Goal: Complete application form: Complete application form

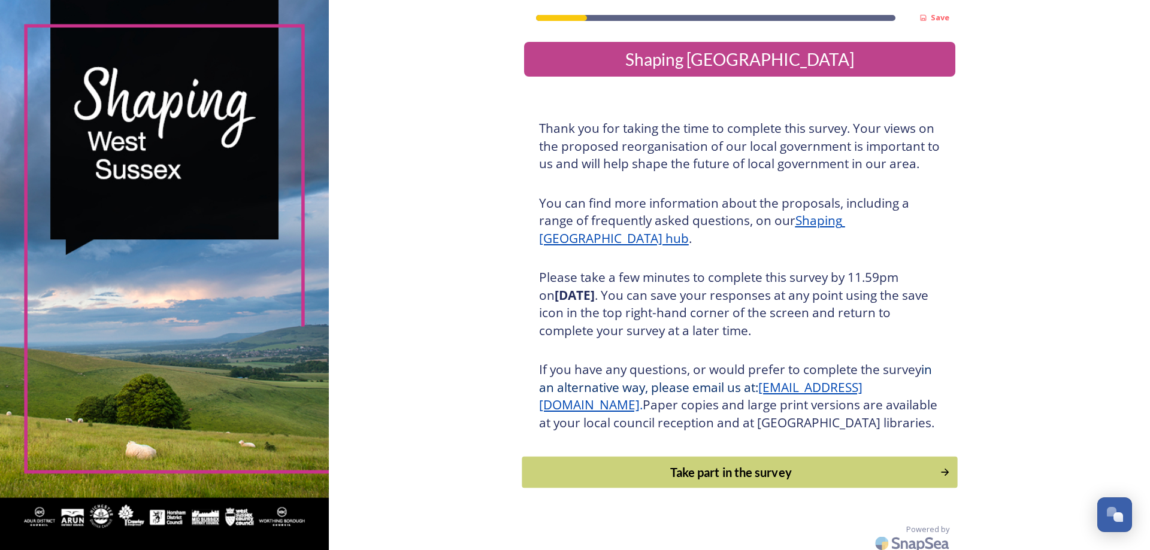
click at [825, 481] on div "Take part in the survey" at bounding box center [730, 472] width 405 height 18
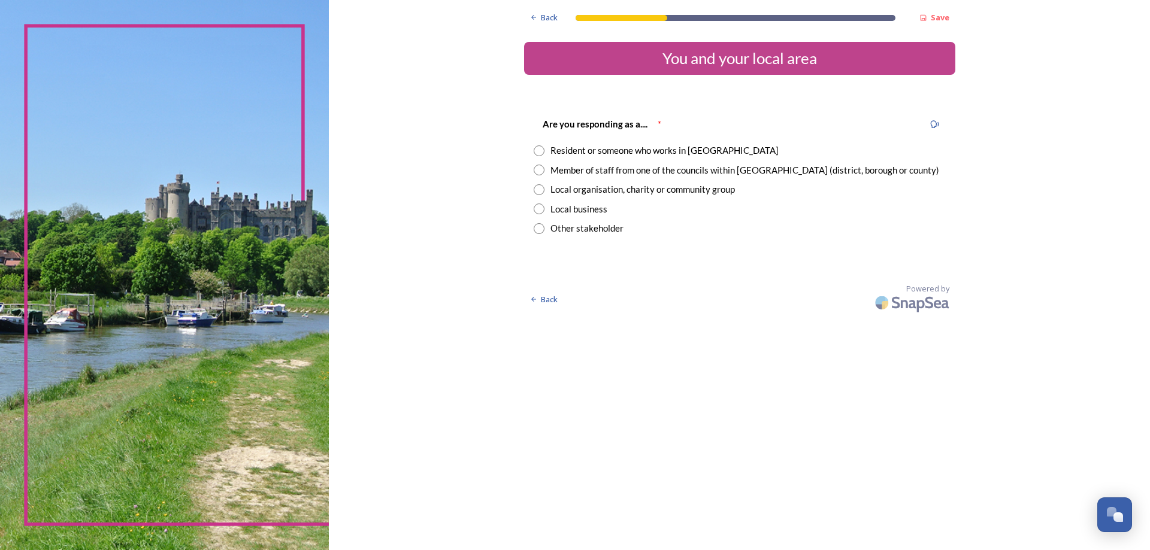
click at [537, 169] on input "radio" at bounding box center [538, 170] width 11 height 11
radio input "true"
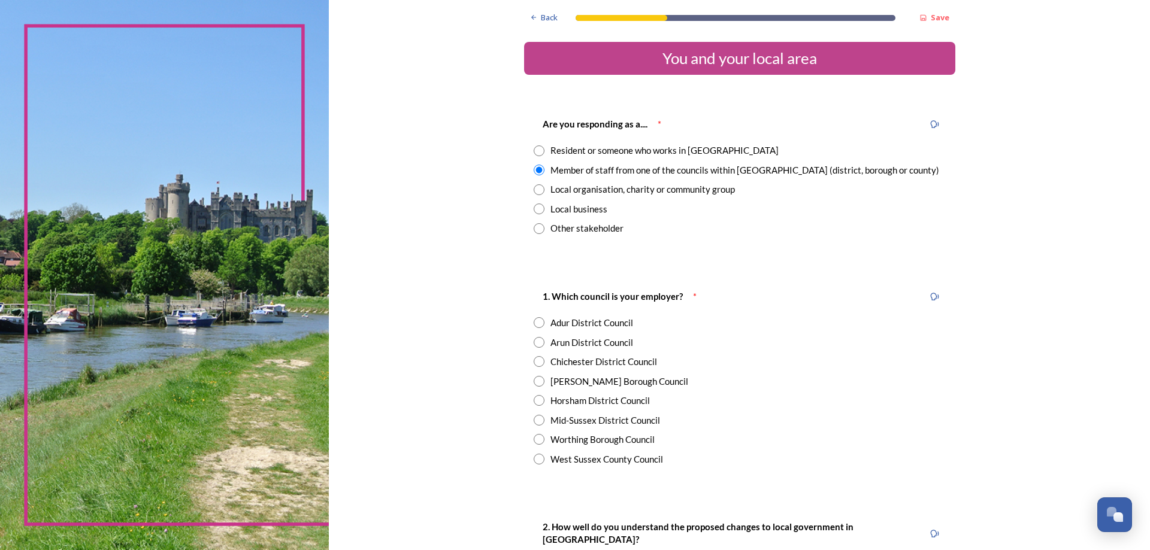
click at [535, 400] on input "radio" at bounding box center [538, 400] width 11 height 11
radio input "true"
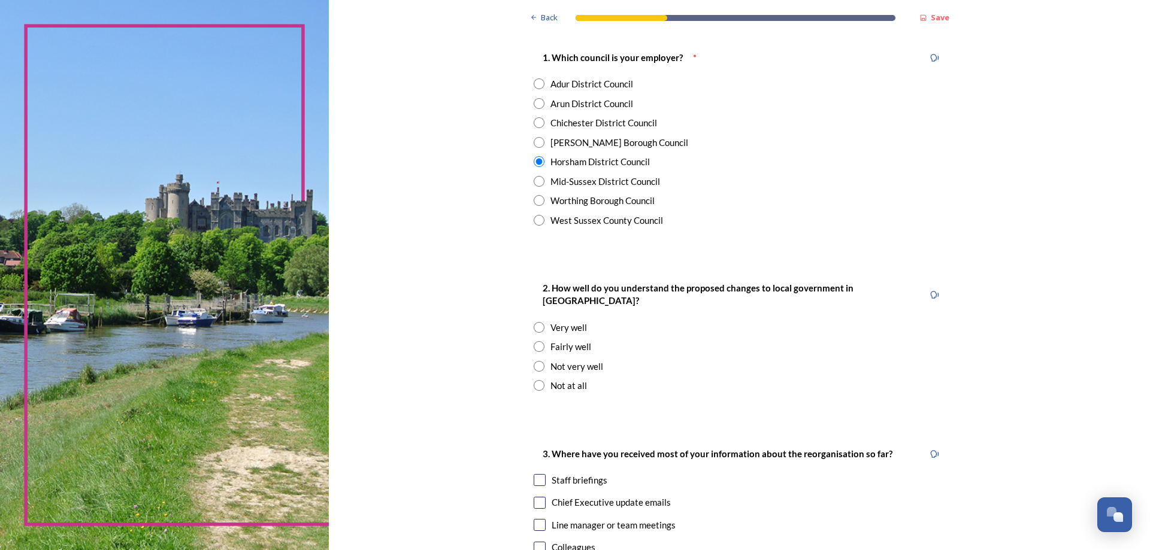
scroll to position [239, 0]
click at [533, 341] on input "radio" at bounding box center [538, 346] width 11 height 11
radio input "true"
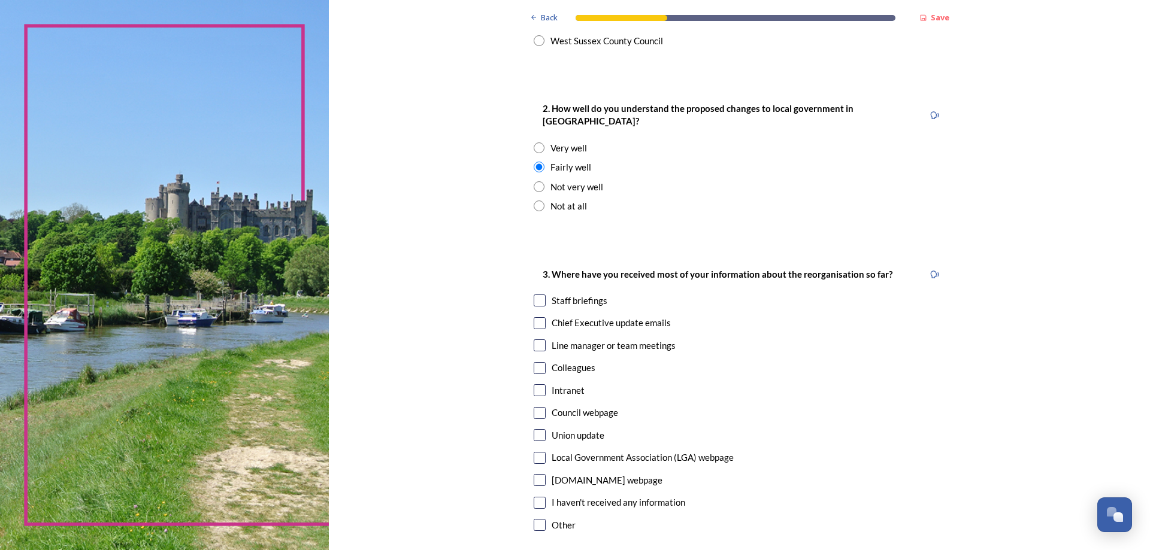
scroll to position [419, 0]
click at [533, 294] on input "checkbox" at bounding box center [539, 300] width 12 height 12
checkbox input "true"
click at [535, 317] on input "checkbox" at bounding box center [539, 323] width 12 height 12
checkbox input "true"
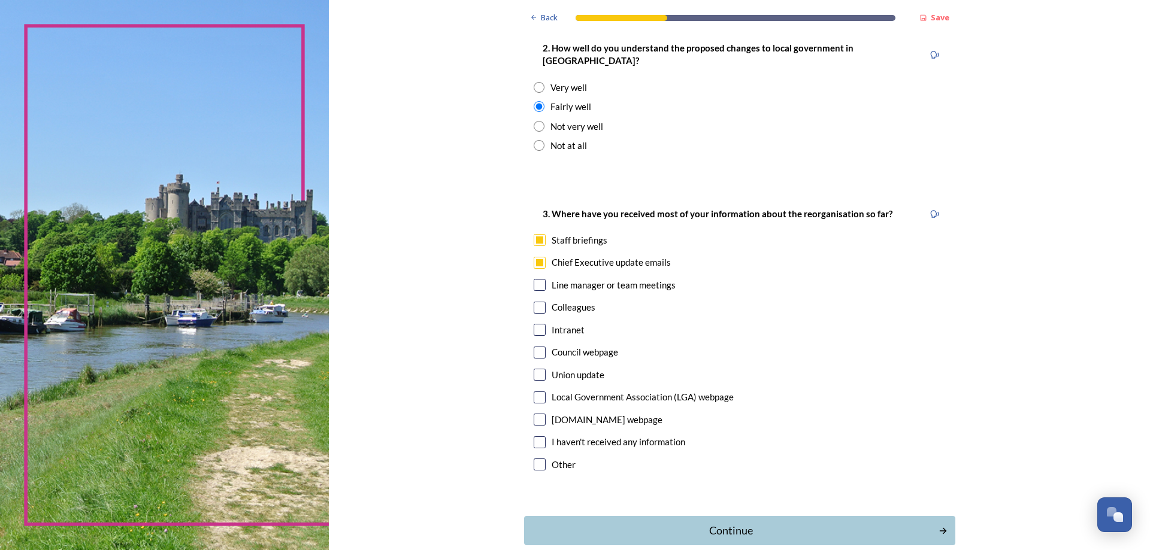
scroll to position [531, 0]
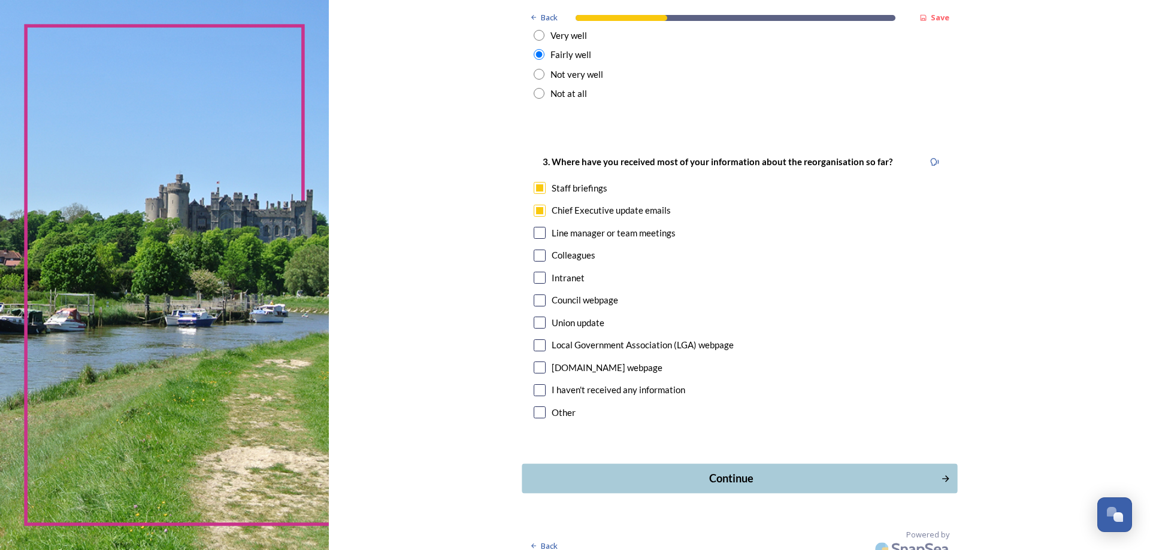
click at [790, 471] on div "Continue" at bounding box center [730, 479] width 405 height 16
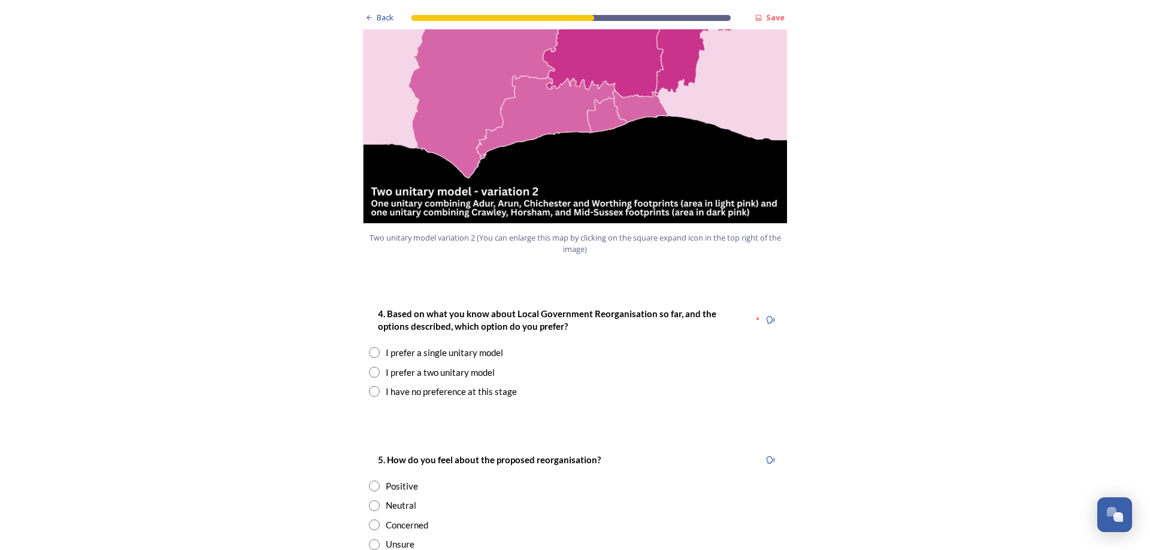
scroll to position [1437, 0]
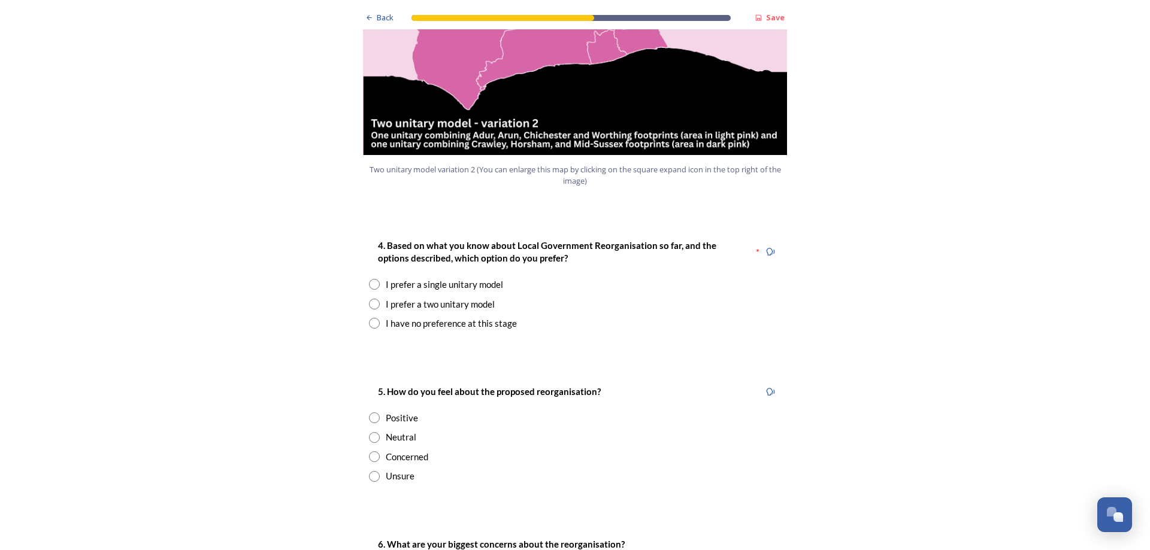
click at [371, 299] on input "radio" at bounding box center [374, 304] width 11 height 11
radio input "true"
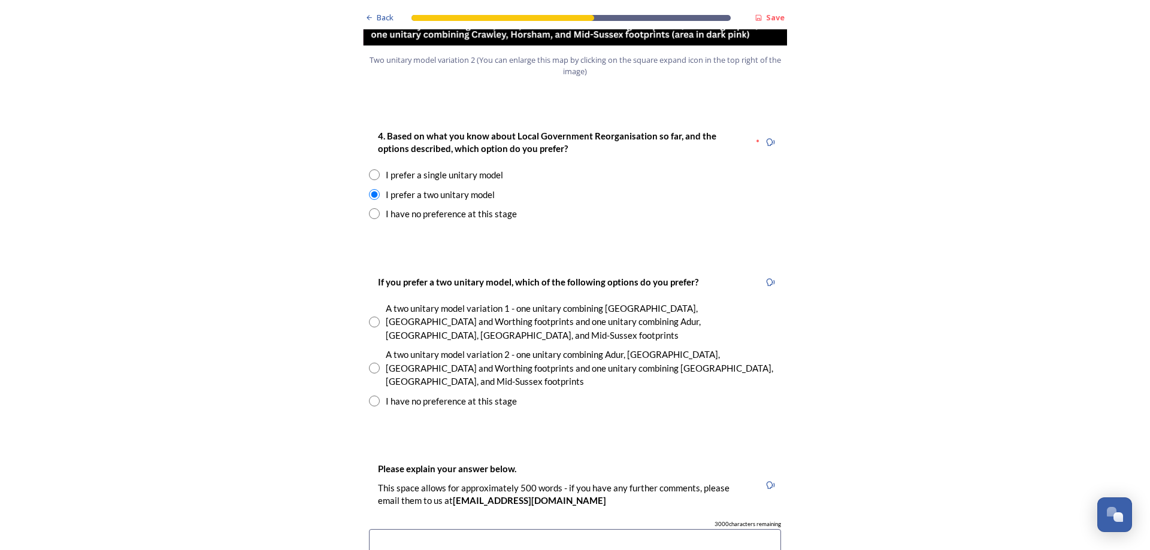
scroll to position [1557, 0]
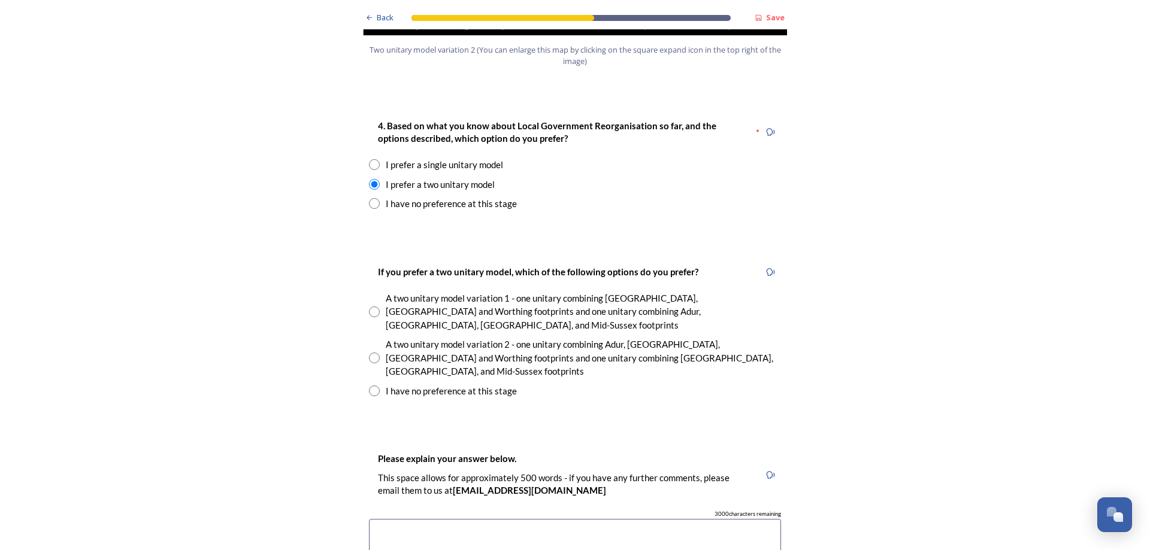
click at [369, 353] on input "radio" at bounding box center [374, 358] width 11 height 11
radio input "true"
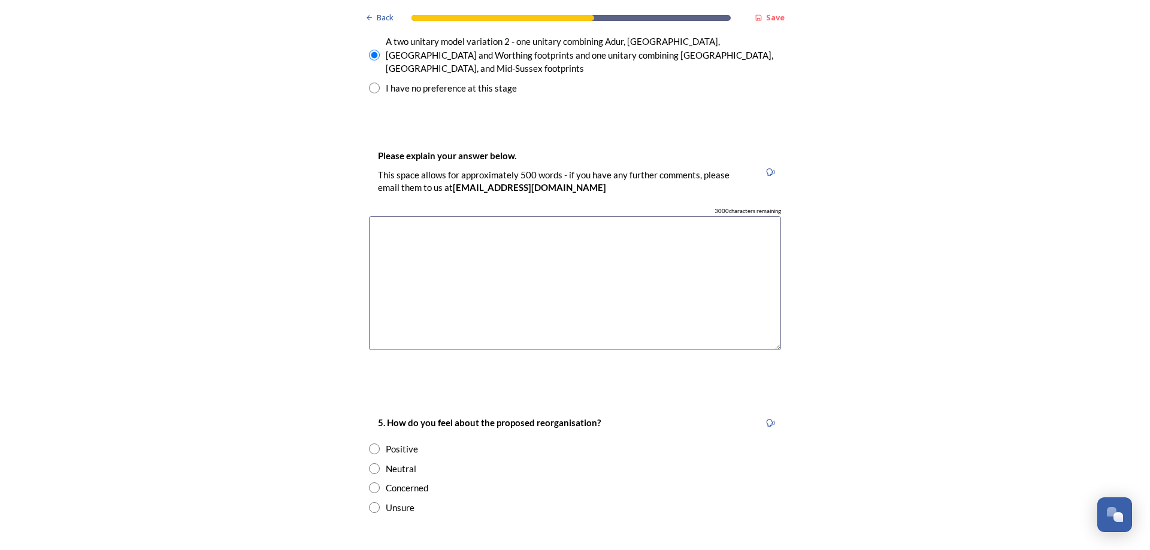
scroll to position [1916, 0]
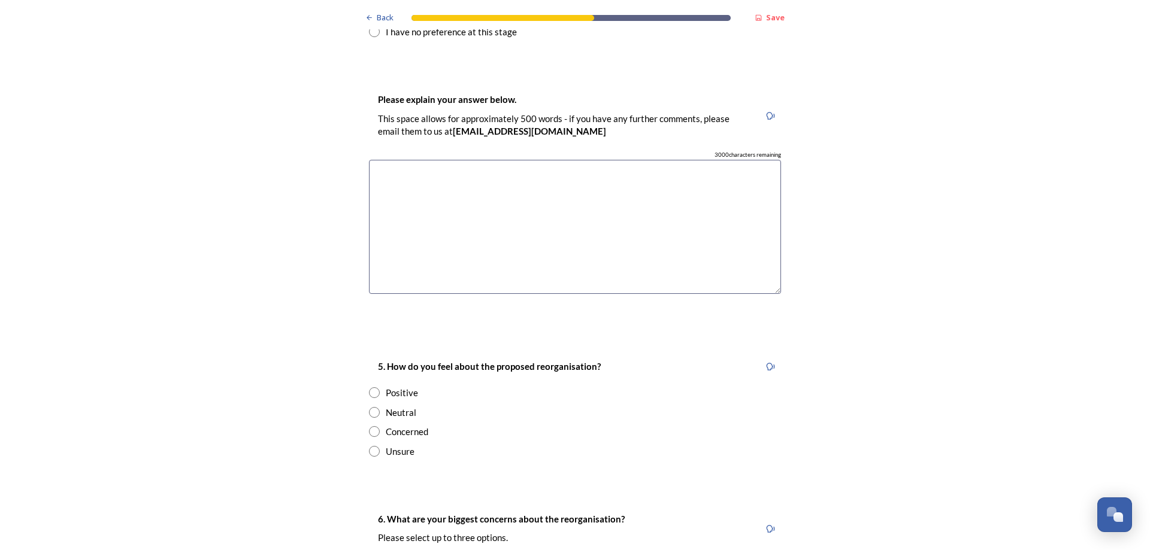
click at [370, 407] on input "radio" at bounding box center [374, 412] width 11 height 11
radio input "true"
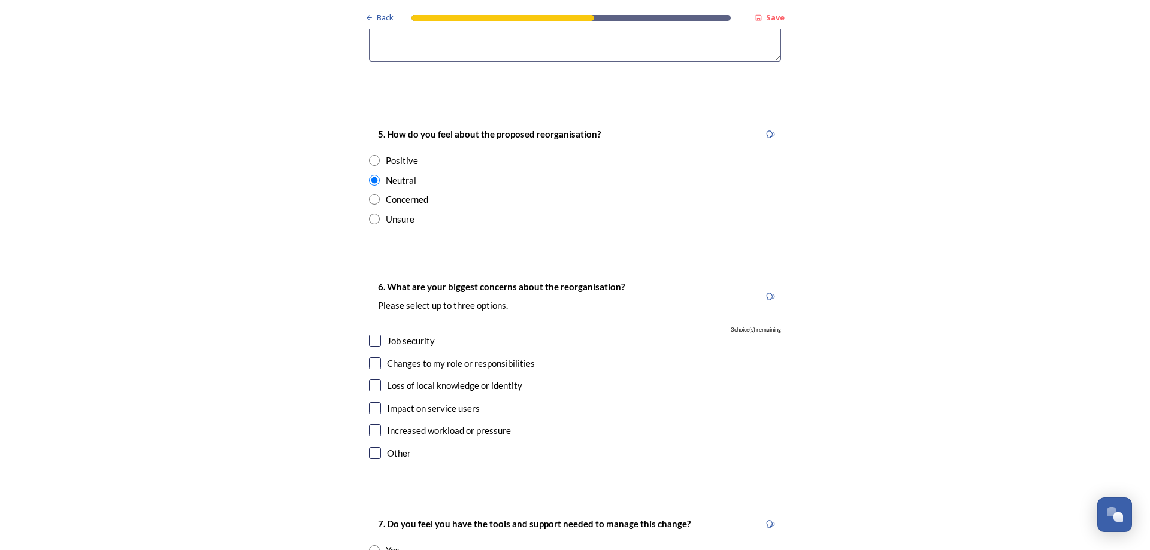
scroll to position [2155, 0]
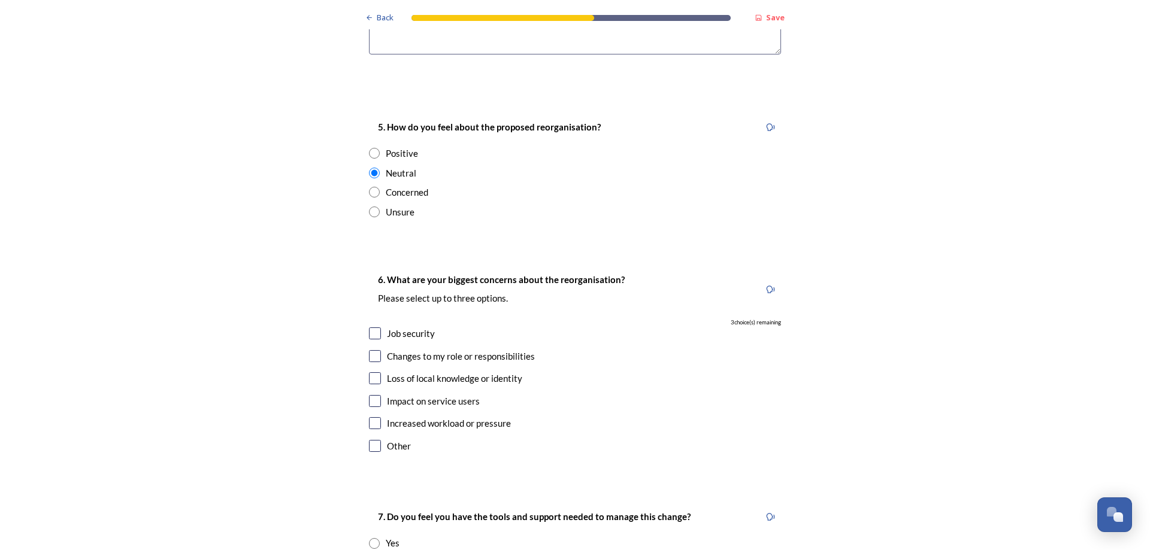
click at [373, 372] on input "checkbox" at bounding box center [375, 378] width 12 height 12
checkbox input "true"
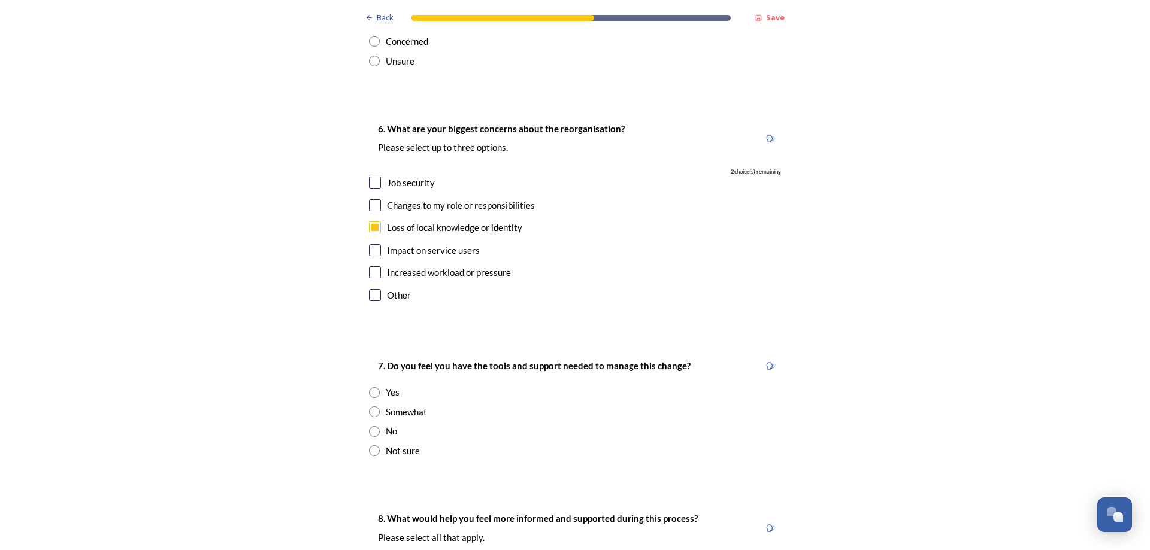
scroll to position [2335, 0]
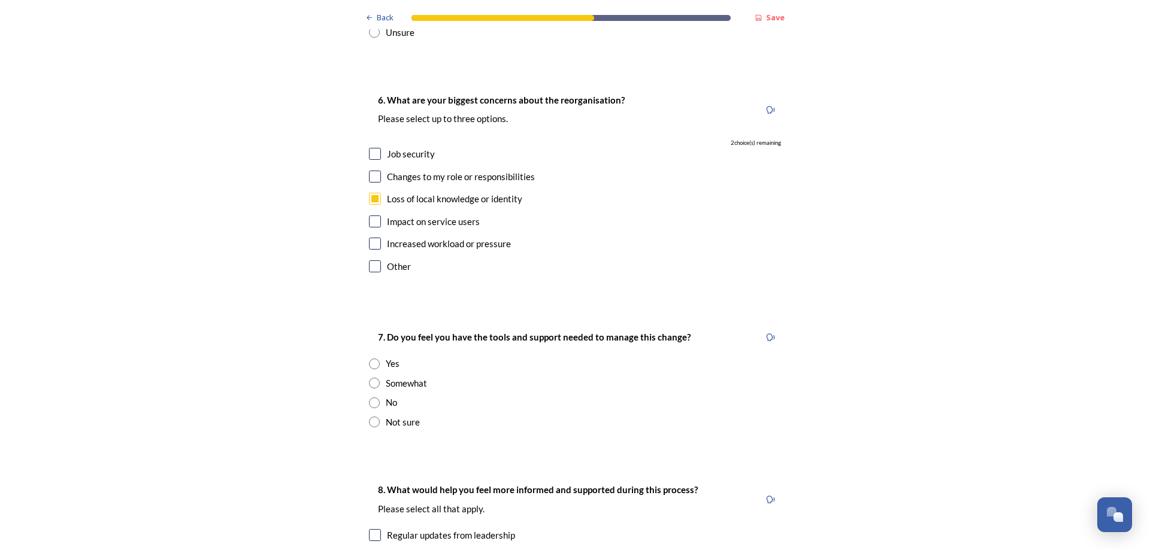
click at [369, 417] on input "radio" at bounding box center [374, 422] width 11 height 11
radio input "true"
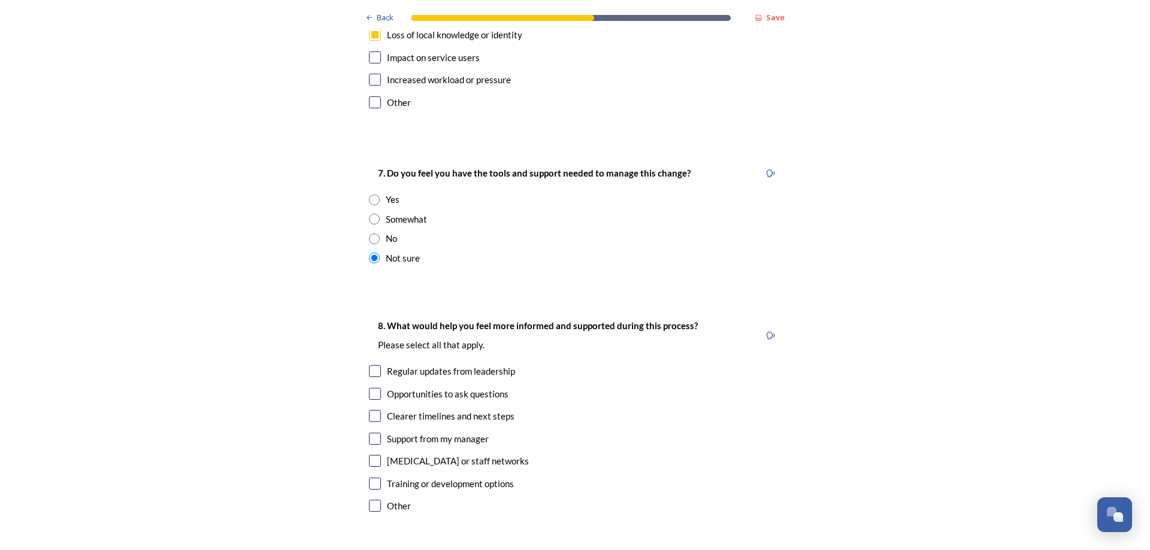
scroll to position [2515, 0]
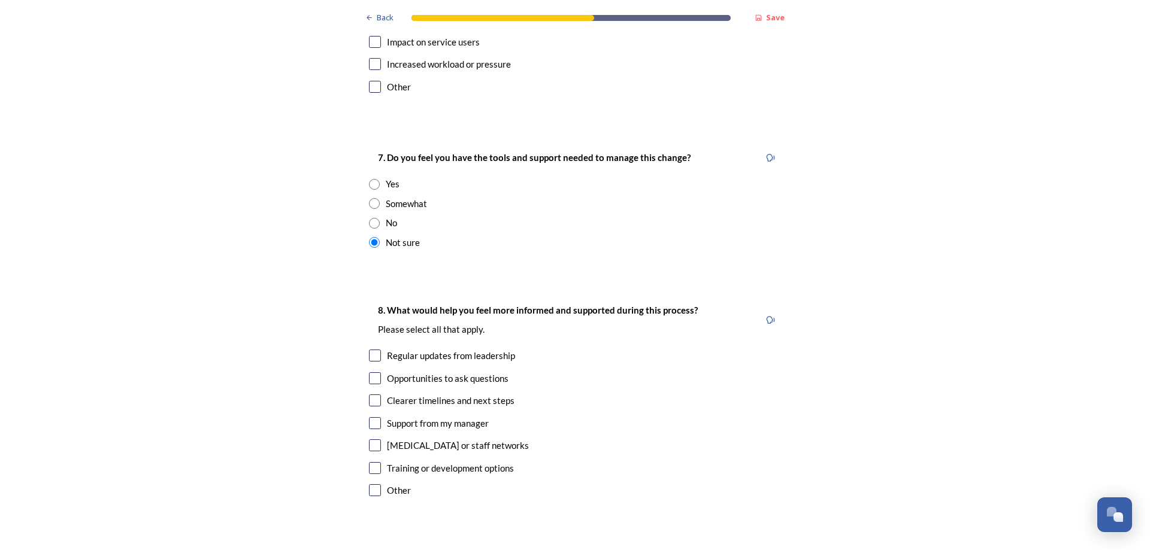
click at [369, 395] on input "checkbox" at bounding box center [375, 401] width 12 height 12
checkbox input "true"
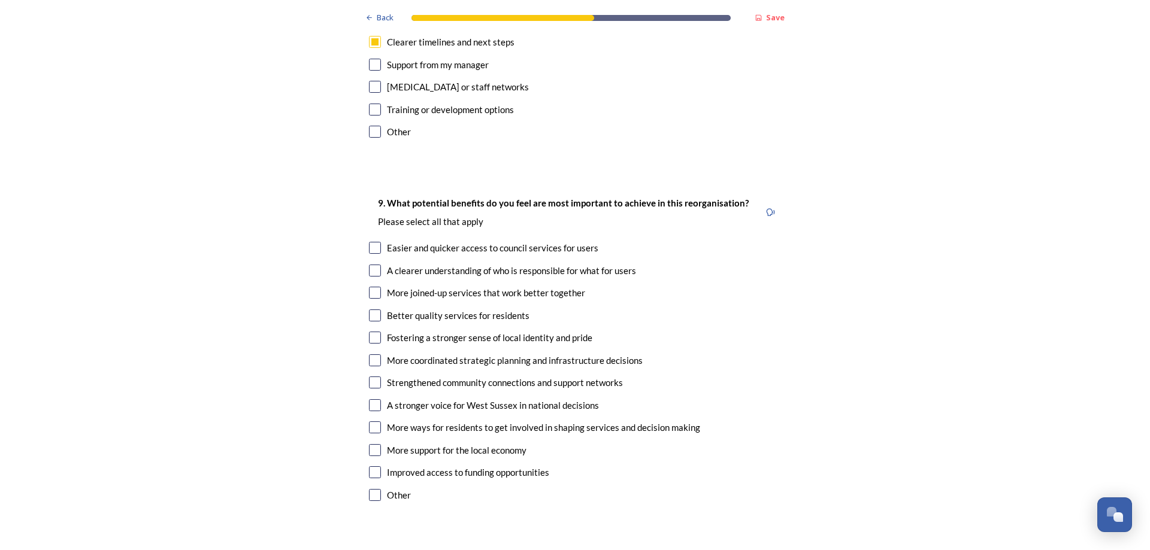
scroll to position [2874, 0]
click at [372, 354] on input "checkbox" at bounding box center [375, 360] width 12 height 12
checkbox input "true"
click at [375, 264] on input "checkbox" at bounding box center [375, 270] width 12 height 12
checkbox input "true"
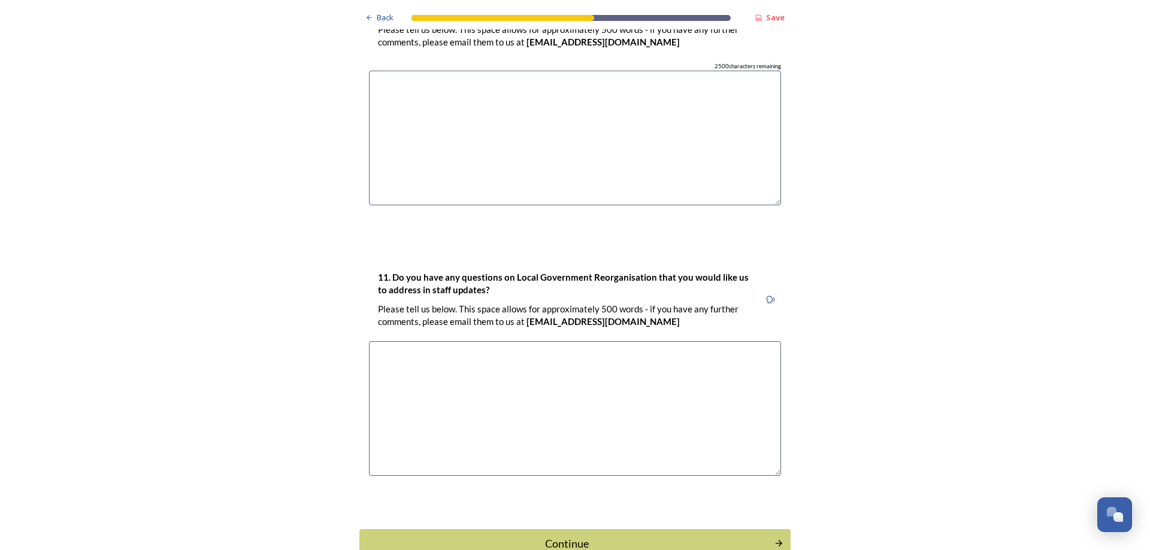
scroll to position [3470, 0]
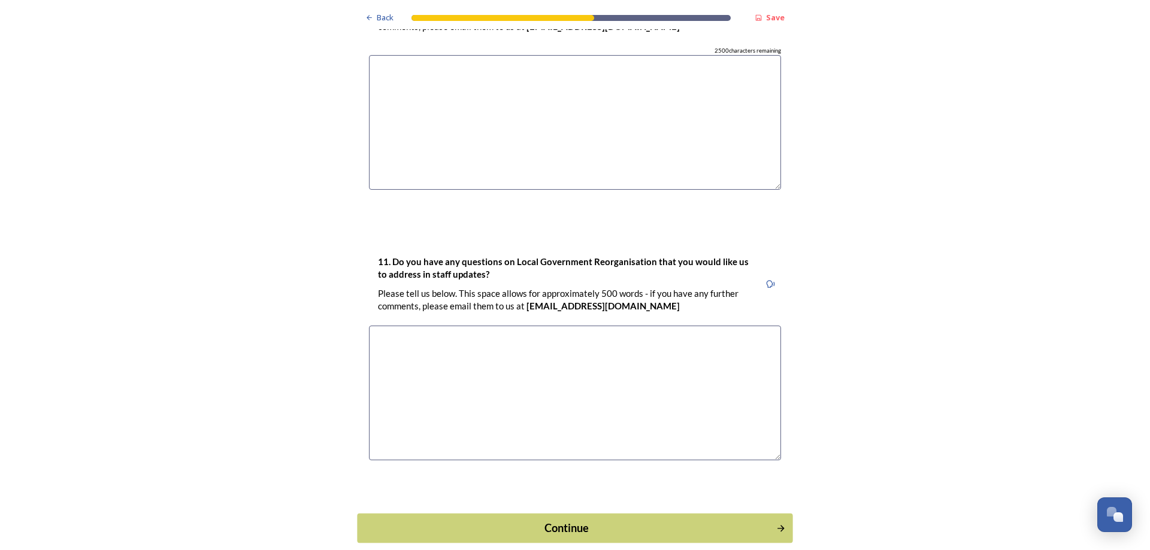
click at [592, 520] on div "Continue" at bounding box center [566, 528] width 405 height 16
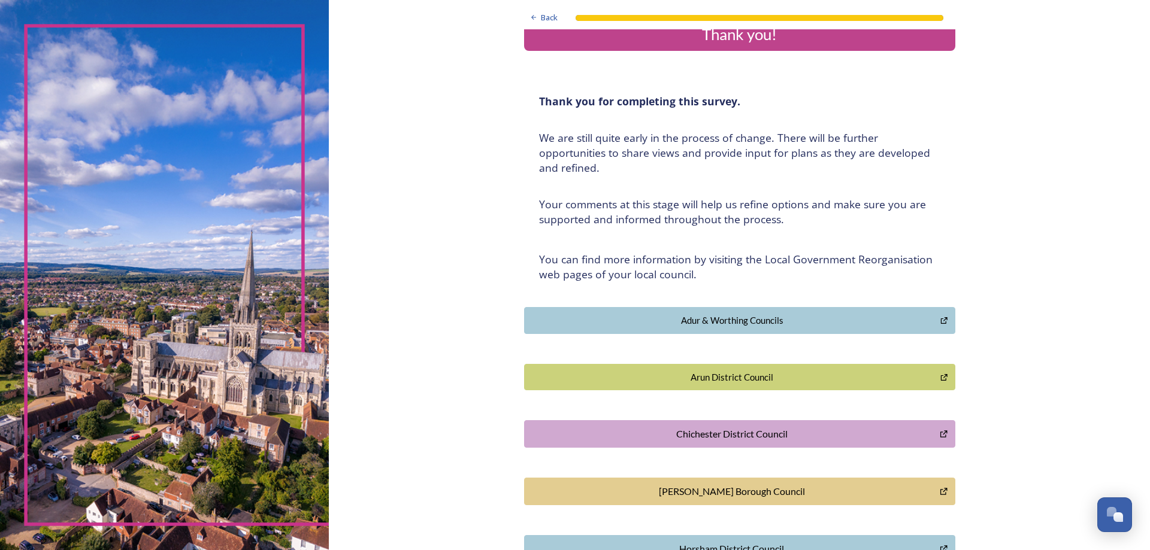
scroll to position [0, 0]
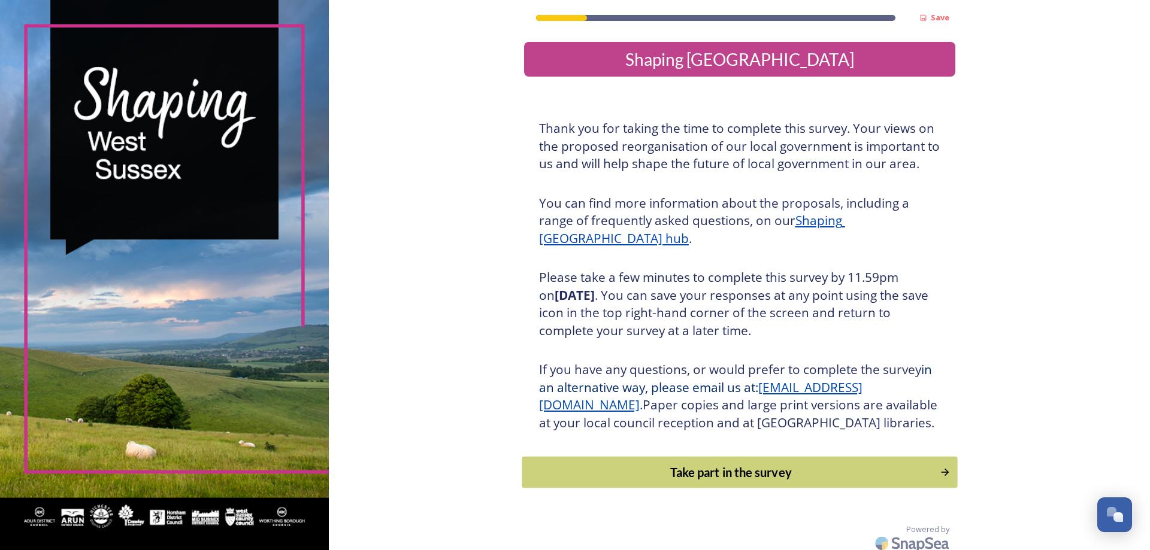
click at [876, 481] on div "Take part in the survey" at bounding box center [730, 472] width 405 height 18
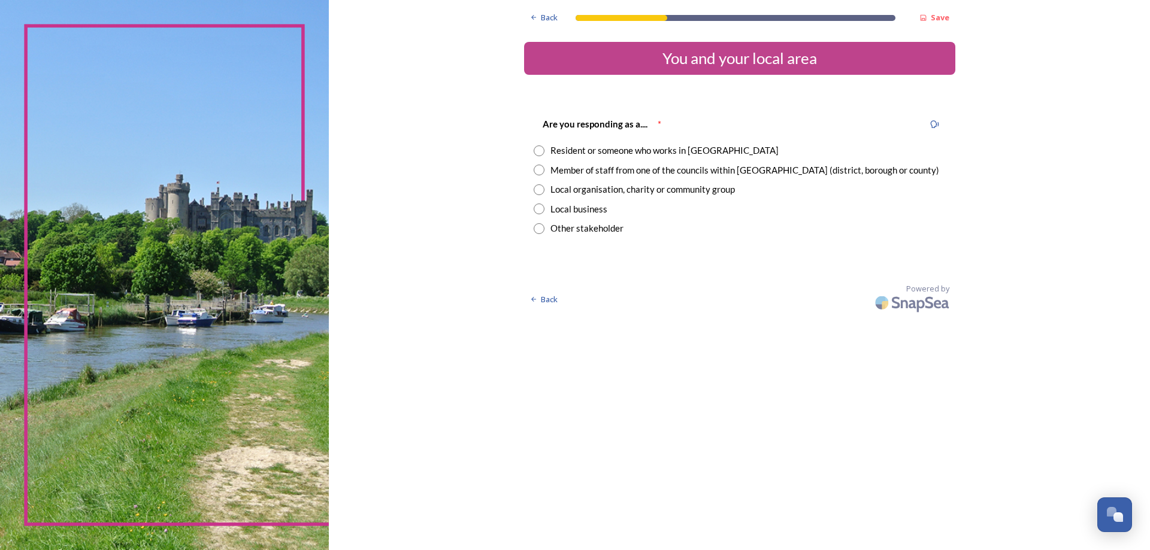
click at [541, 150] on input "radio" at bounding box center [538, 150] width 11 height 11
radio input "true"
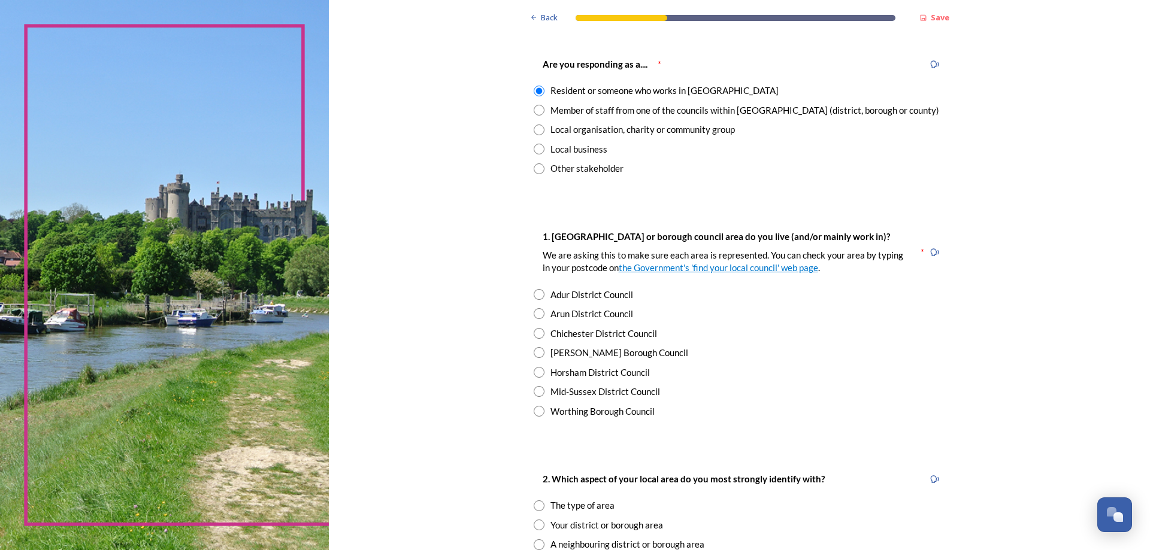
scroll to position [120, 0]
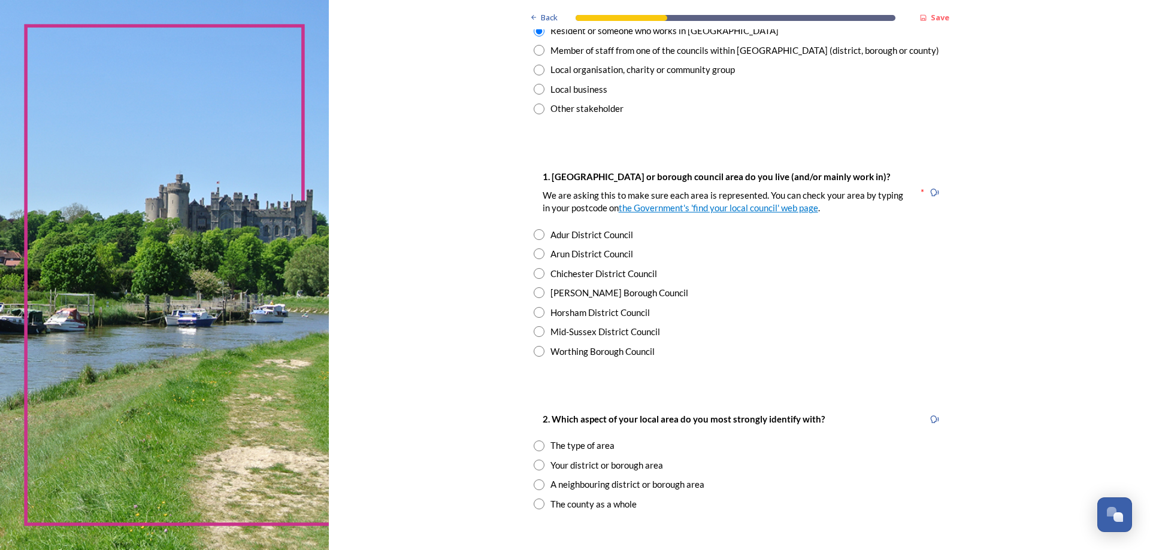
click at [536, 311] on input "radio" at bounding box center [538, 312] width 11 height 11
radio input "true"
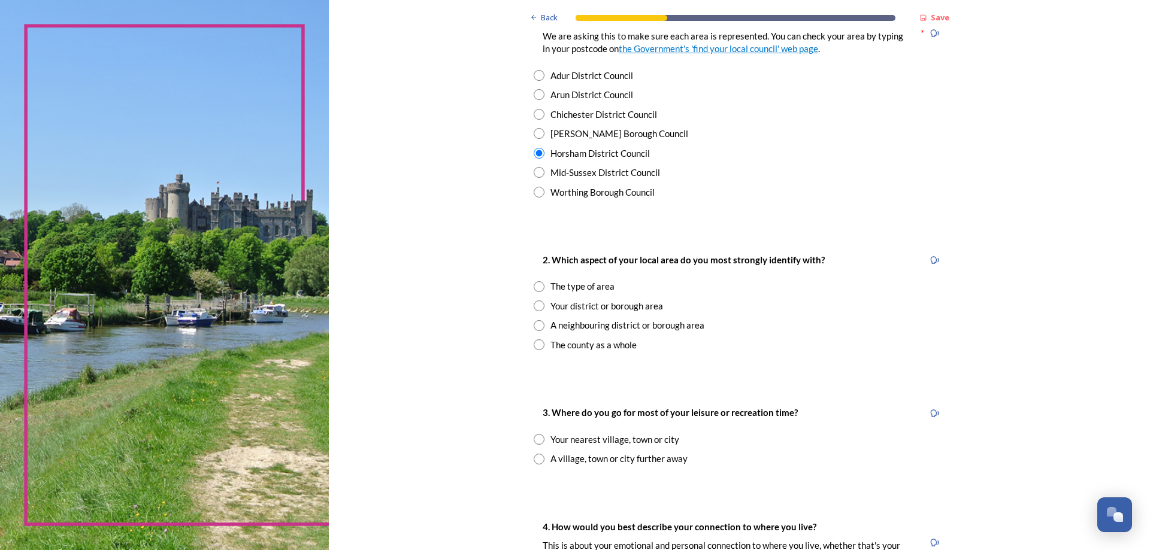
scroll to position [299, 0]
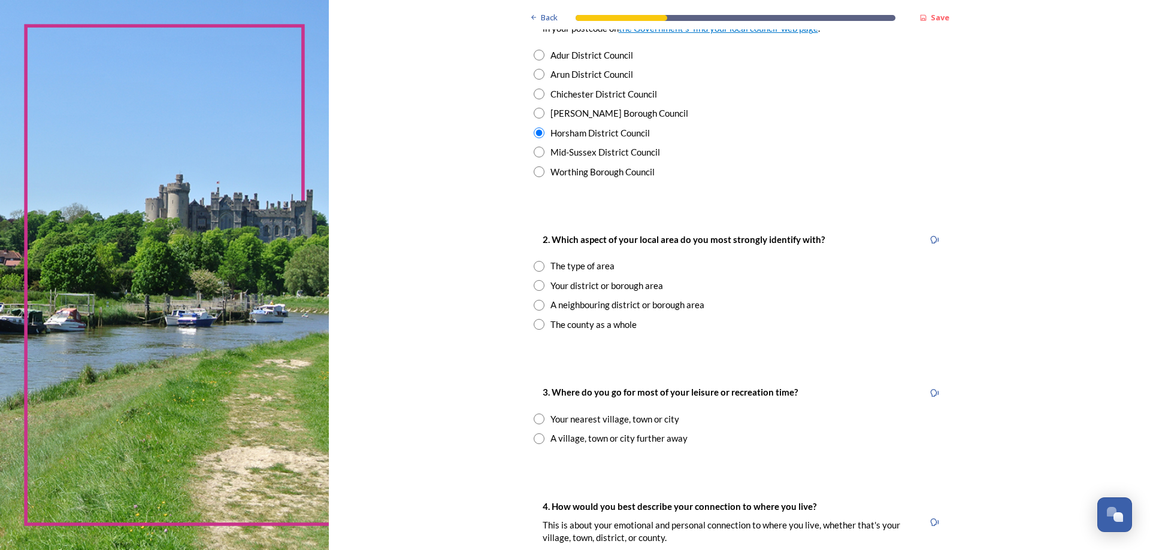
click at [536, 286] on input "radio" at bounding box center [538, 285] width 11 height 11
radio input "true"
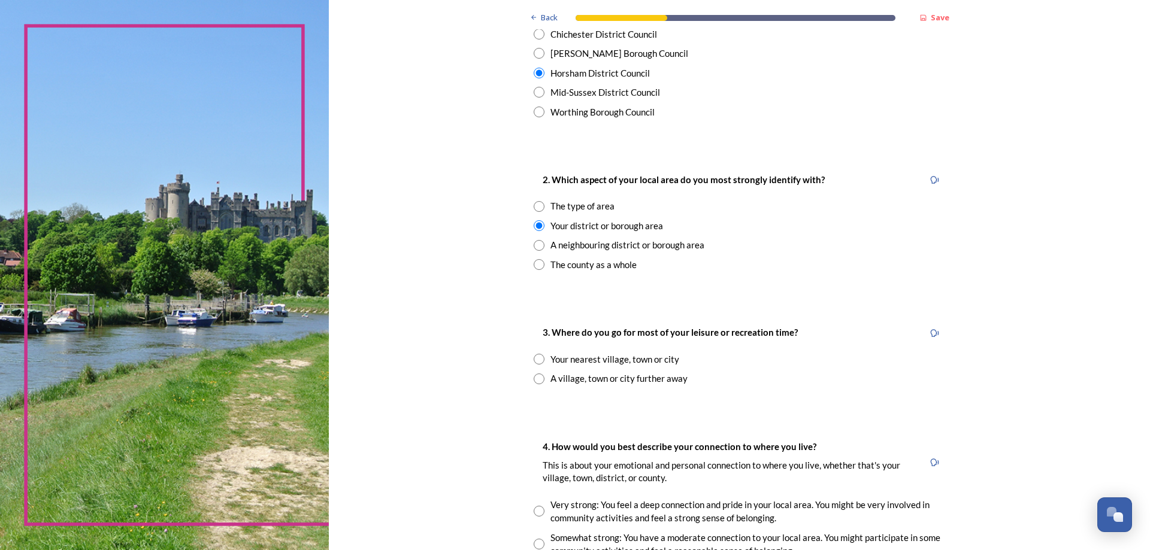
scroll to position [419, 0]
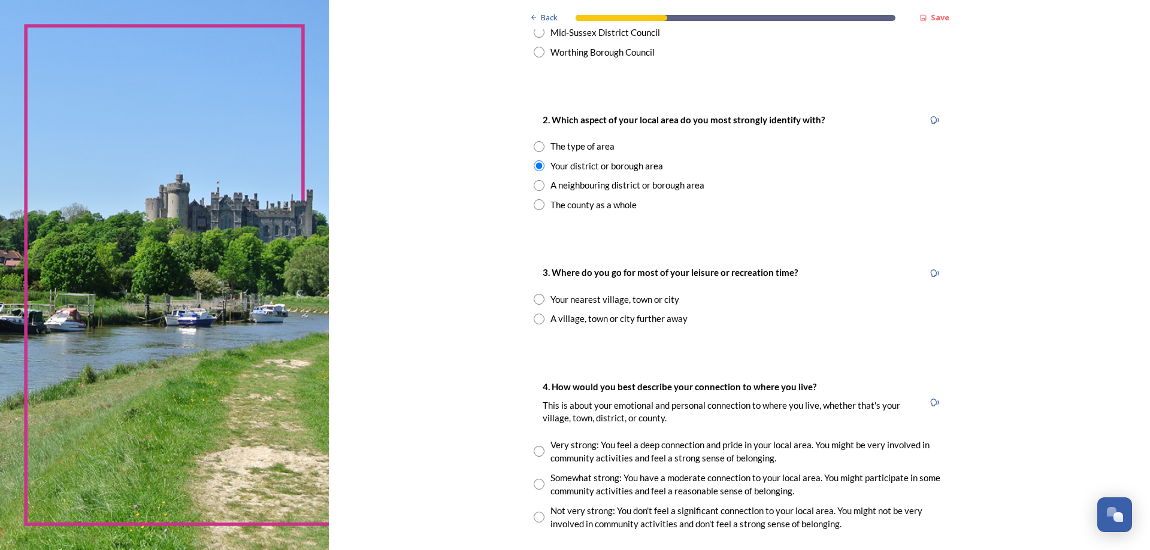
click at [534, 295] on input "radio" at bounding box center [538, 299] width 11 height 11
radio input "true"
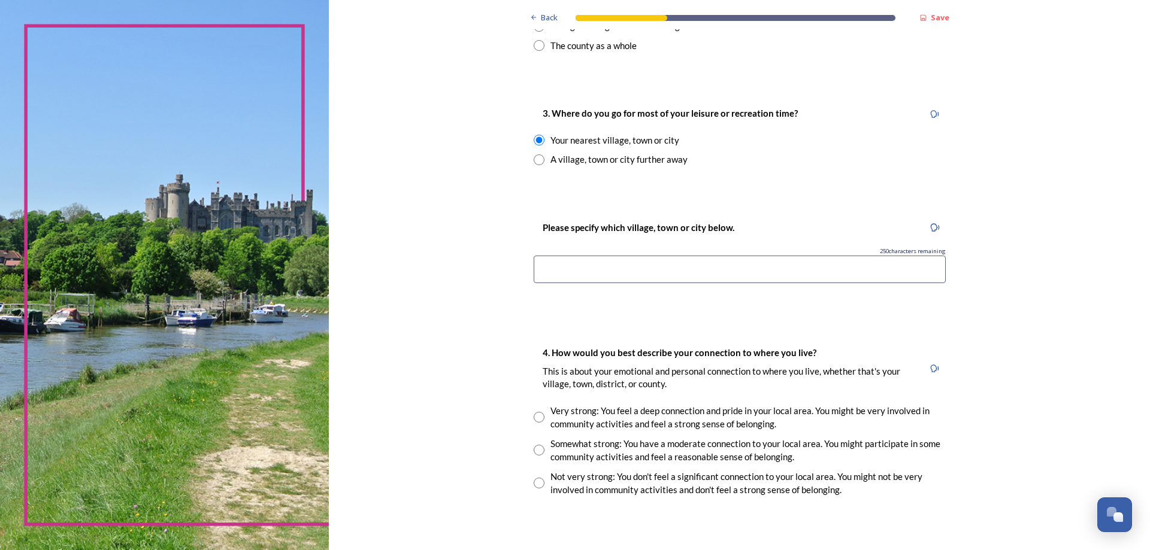
scroll to position [599, 0]
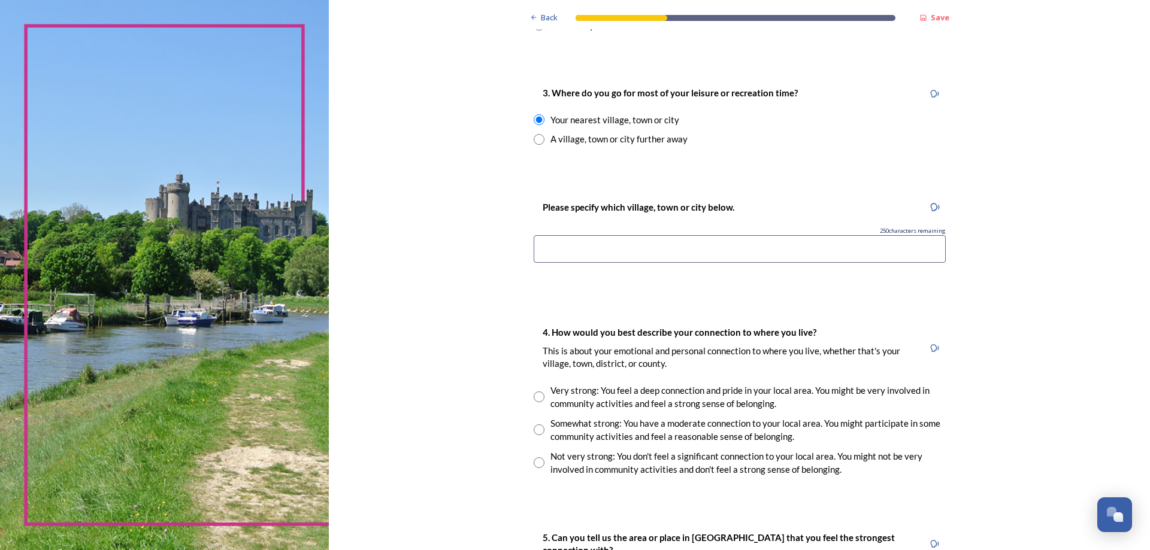
click at [783, 249] on input at bounding box center [739, 249] width 412 height 28
type input "Horsham"
click at [969, 314] on div "Back Save You and your local area Are you responding as a.... * Resident or som…" at bounding box center [739, 168] width 821 height 1535
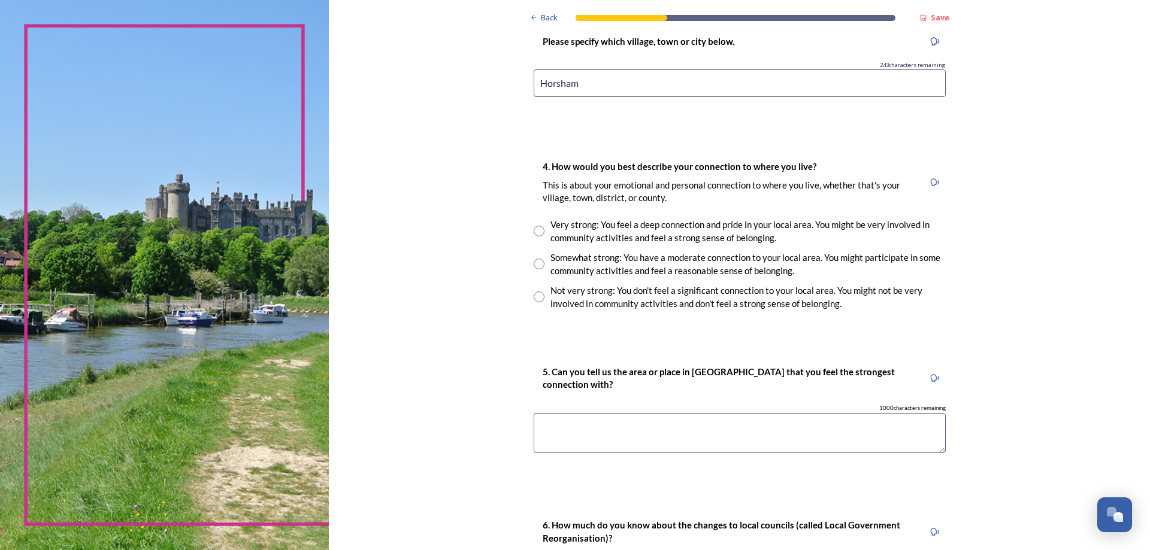
scroll to position [778, 0]
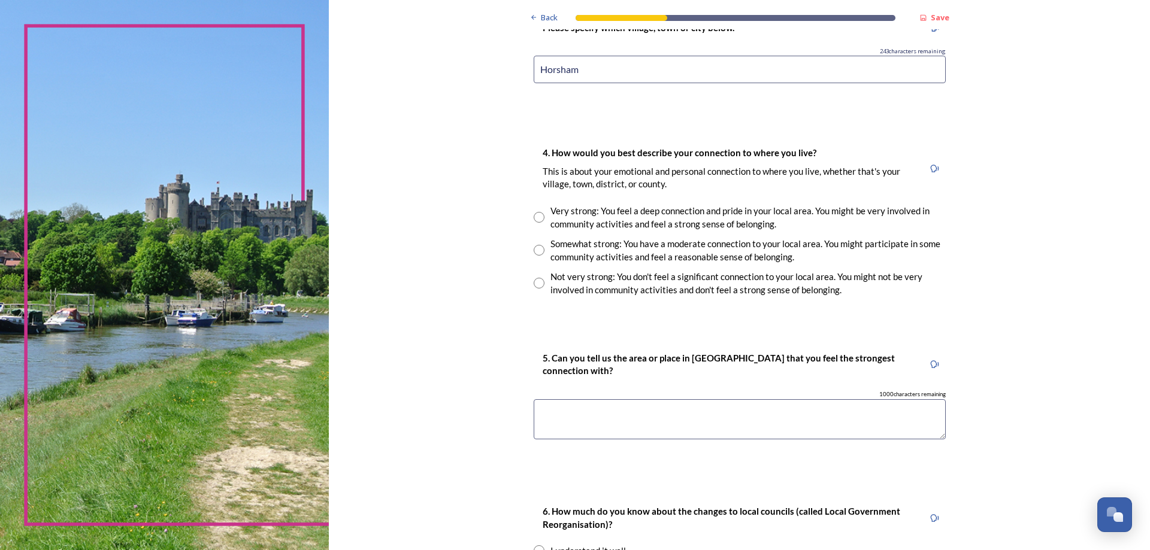
click at [533, 251] on input "radio" at bounding box center [538, 250] width 11 height 11
radio input "true"
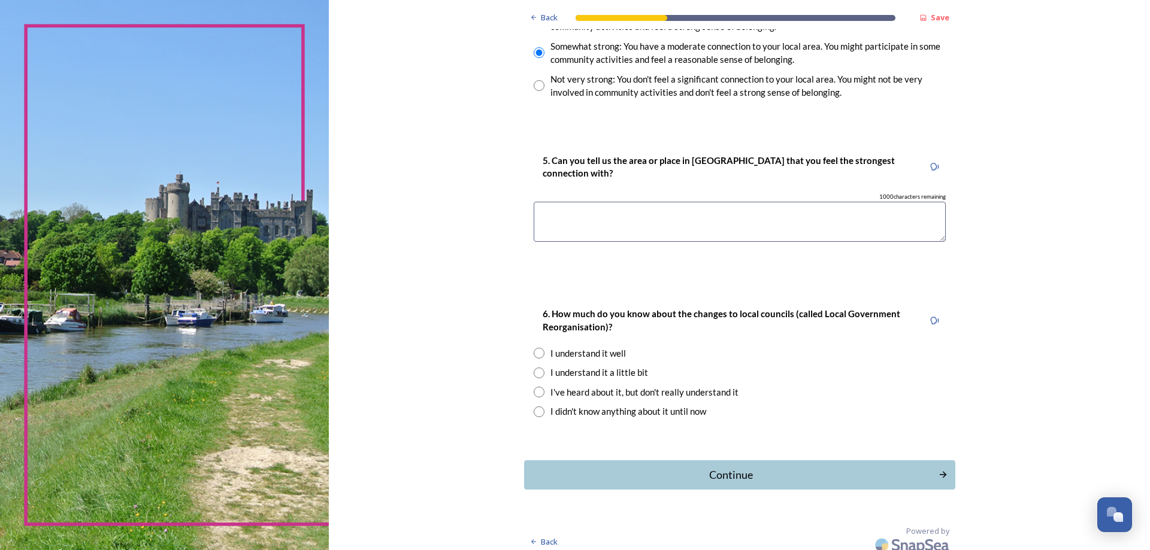
scroll to position [985, 0]
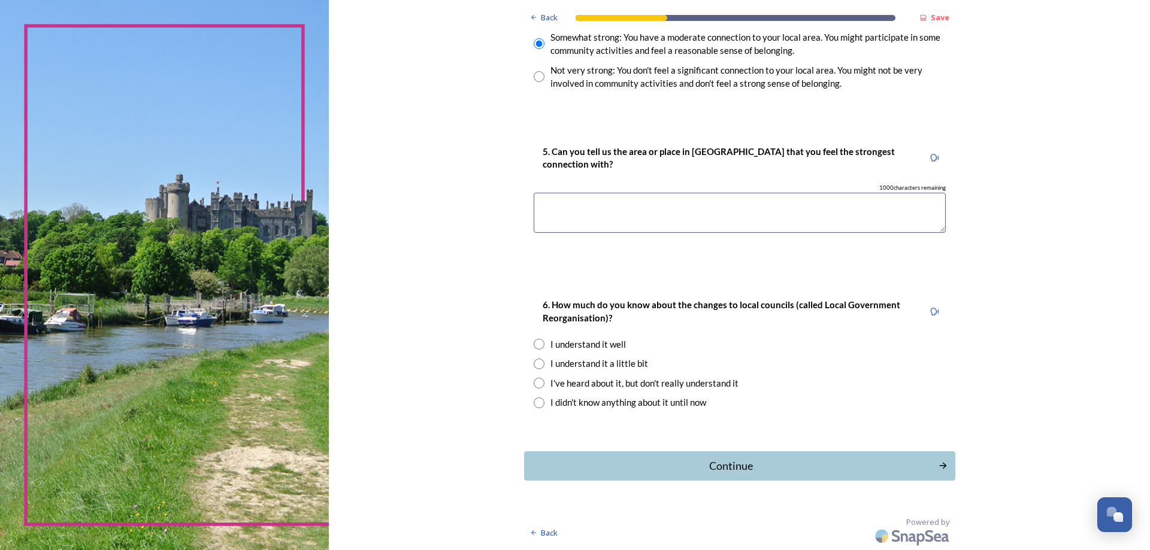
click at [533, 360] on input "radio" at bounding box center [538, 364] width 11 height 11
radio input "true"
click at [717, 463] on div "Continue" at bounding box center [730, 466] width 405 height 16
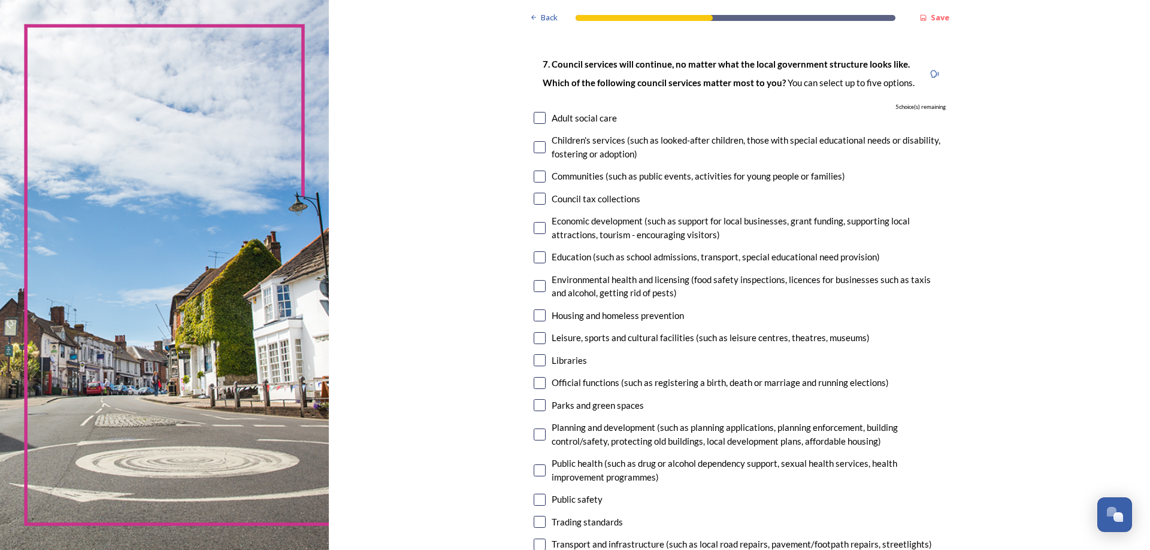
scroll to position [0, 0]
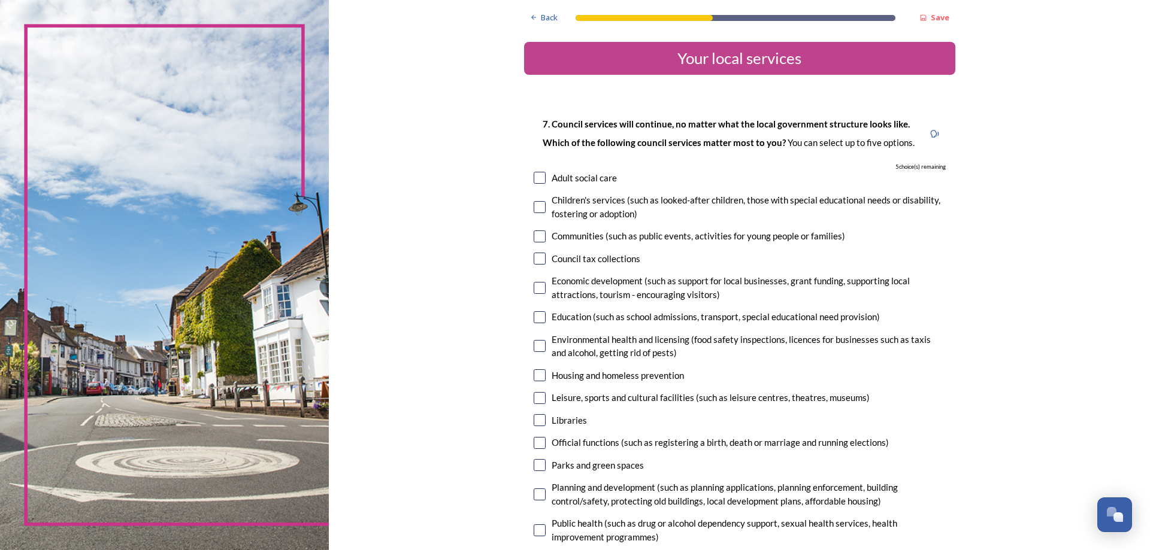
click at [535, 180] on input "checkbox" at bounding box center [539, 178] width 12 height 12
checkbox input "true"
click at [535, 259] on input "checkbox" at bounding box center [539, 259] width 12 height 12
checkbox input "true"
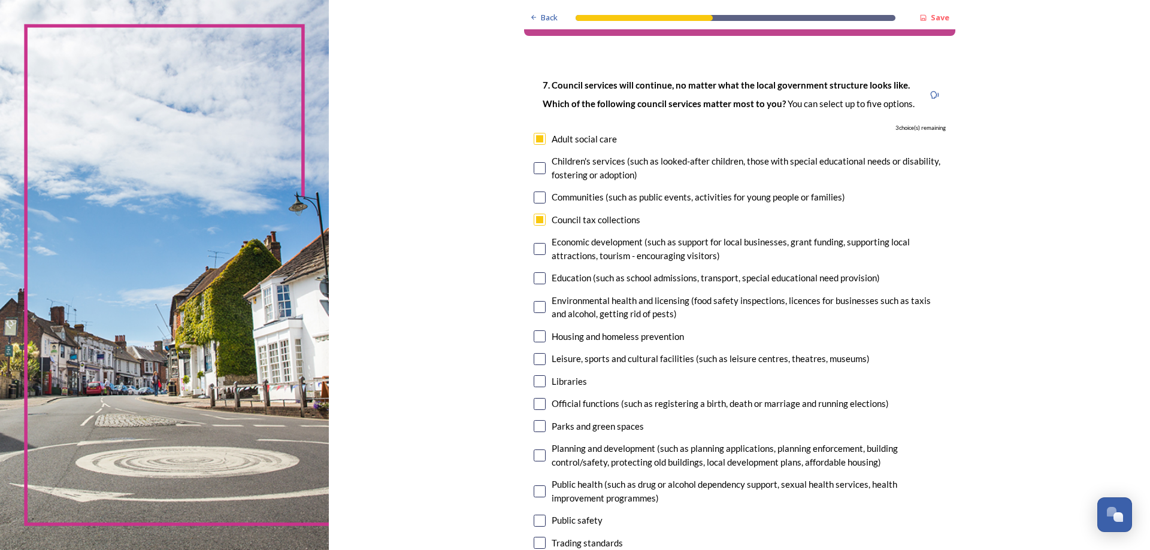
scroll to position [60, 0]
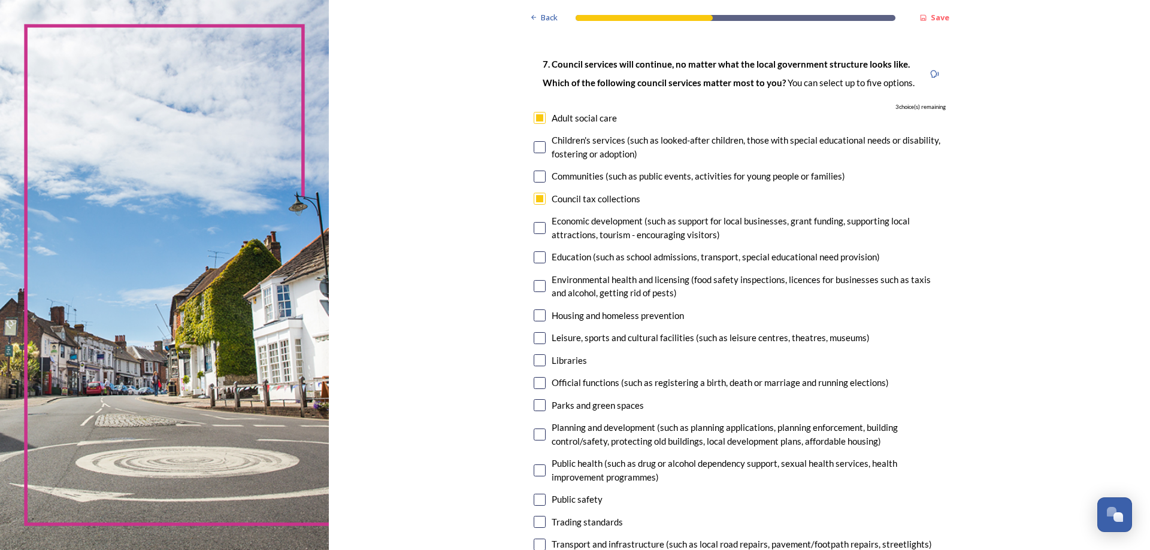
click at [534, 256] on input "checkbox" at bounding box center [539, 257] width 12 height 12
checkbox input "true"
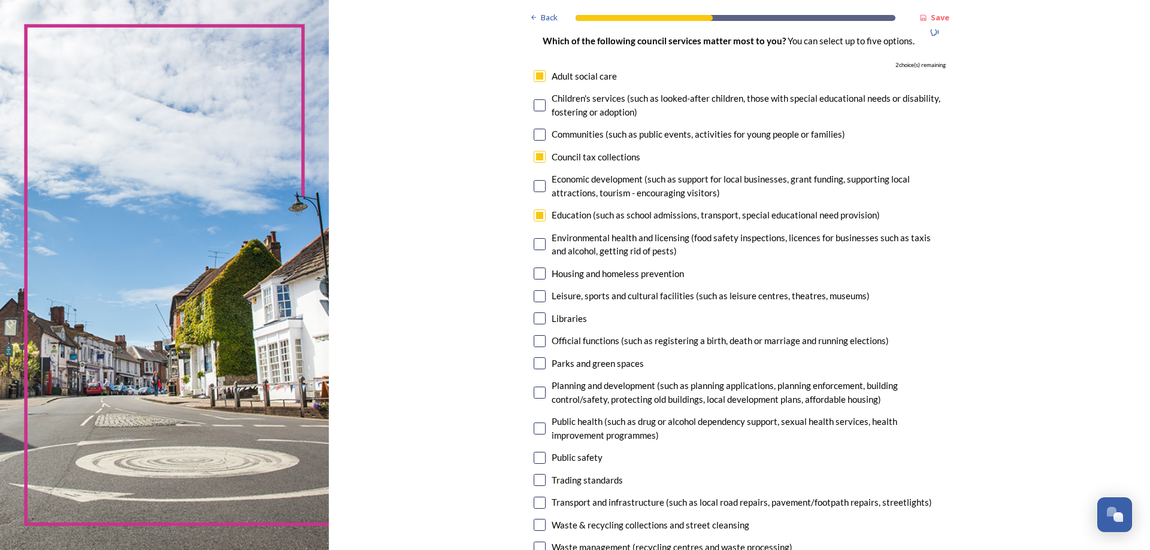
scroll to position [120, 0]
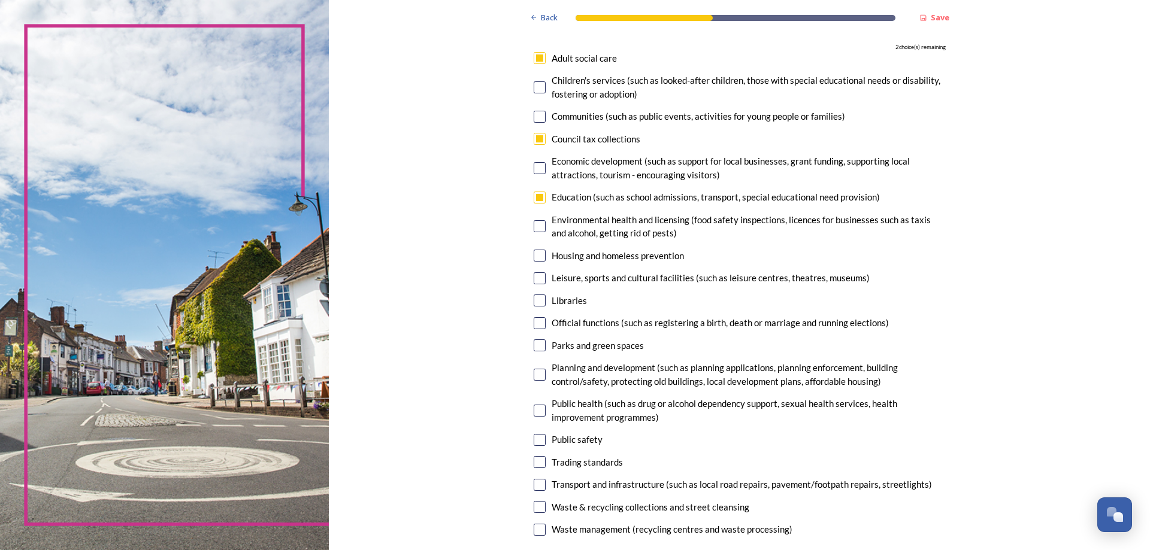
click at [533, 280] on input "checkbox" at bounding box center [539, 278] width 12 height 12
checkbox input "true"
click at [536, 342] on input "checkbox" at bounding box center [539, 345] width 12 height 12
checkbox input "true"
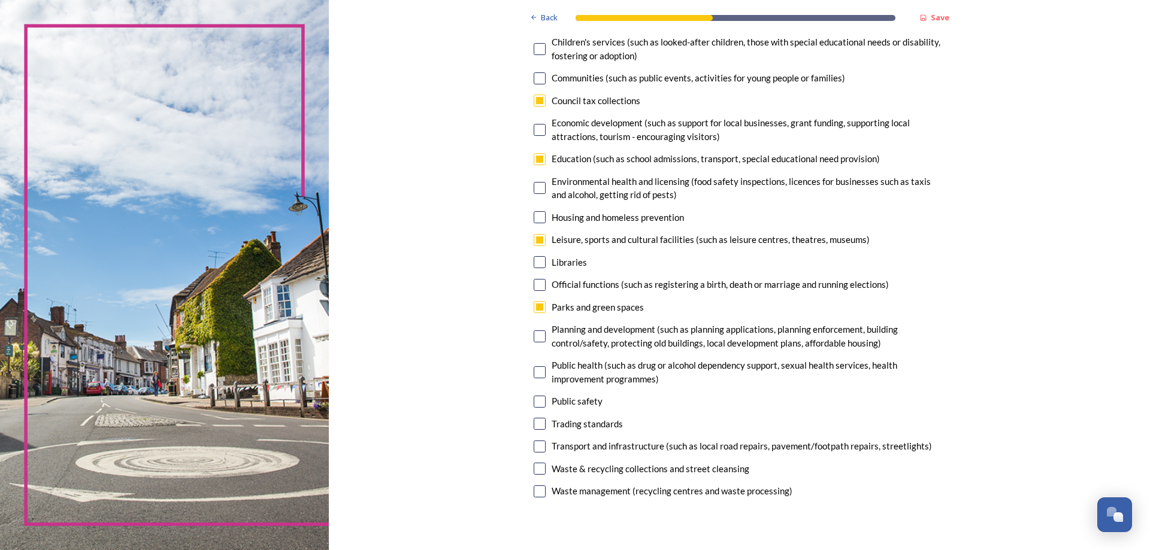
scroll to position [180, 0]
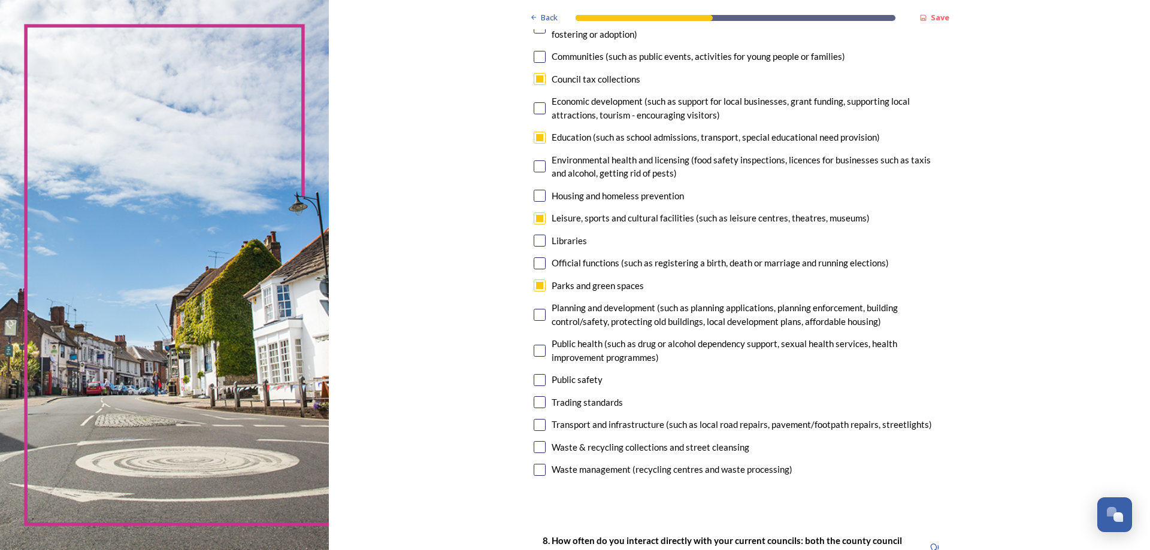
click at [538, 426] on input "checkbox" at bounding box center [539, 425] width 12 height 12
click at [538, 420] on input "checkbox" at bounding box center [539, 425] width 12 height 12
checkbox input "false"
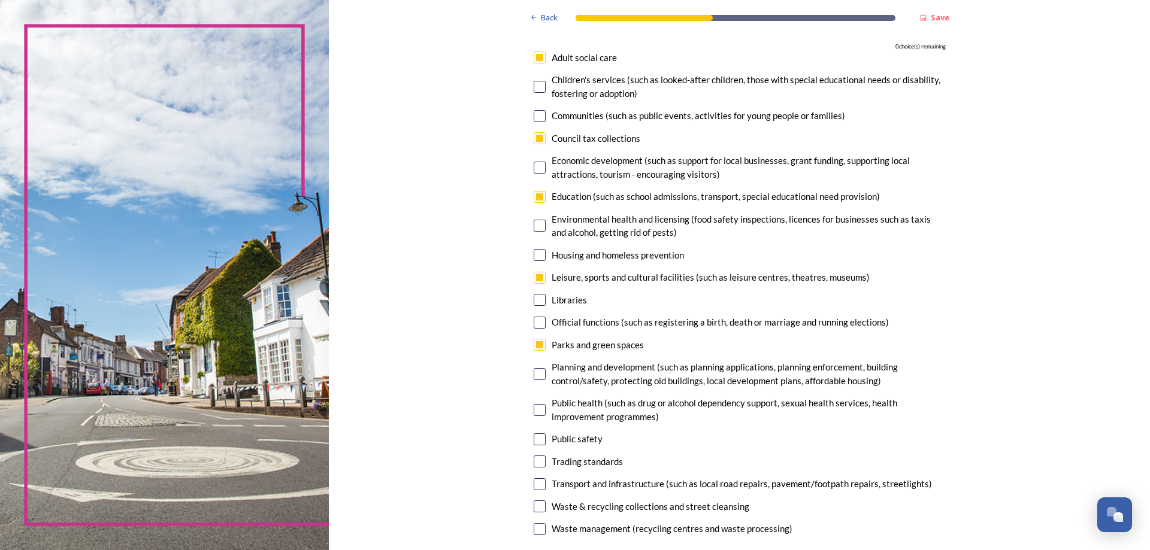
scroll to position [120, 0]
click at [537, 199] on input "checkbox" at bounding box center [539, 198] width 12 height 12
checkbox input "false"
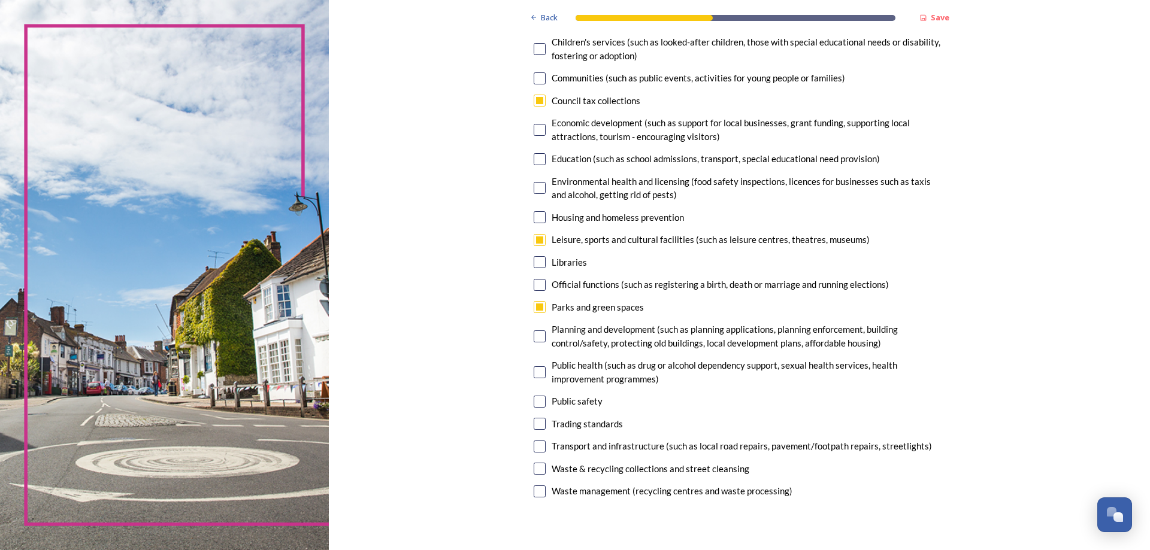
scroll to position [180, 0]
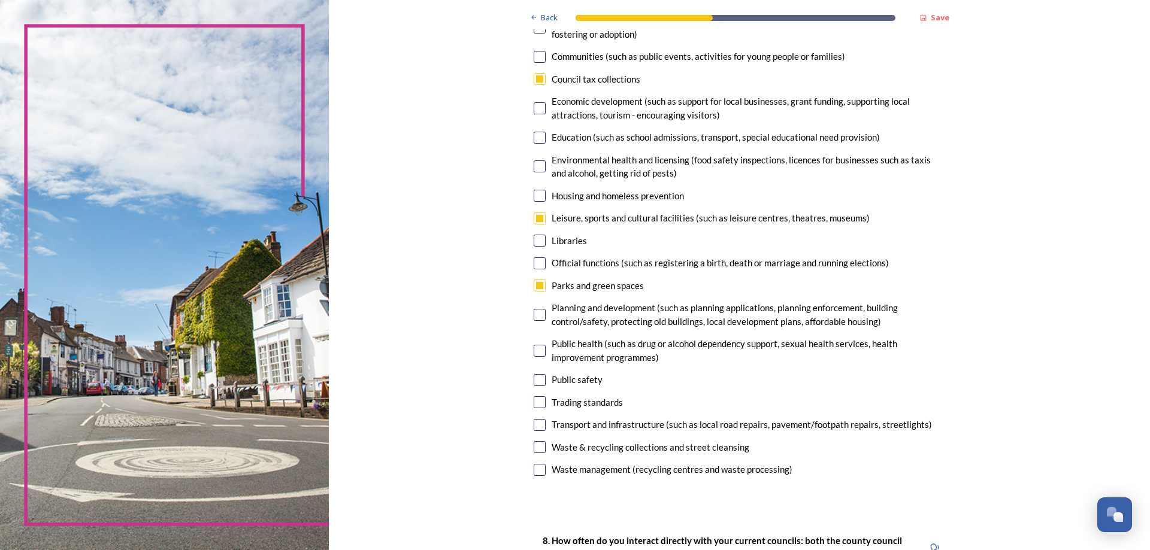
click at [535, 426] on input "checkbox" at bounding box center [539, 425] width 12 height 12
checkbox input "true"
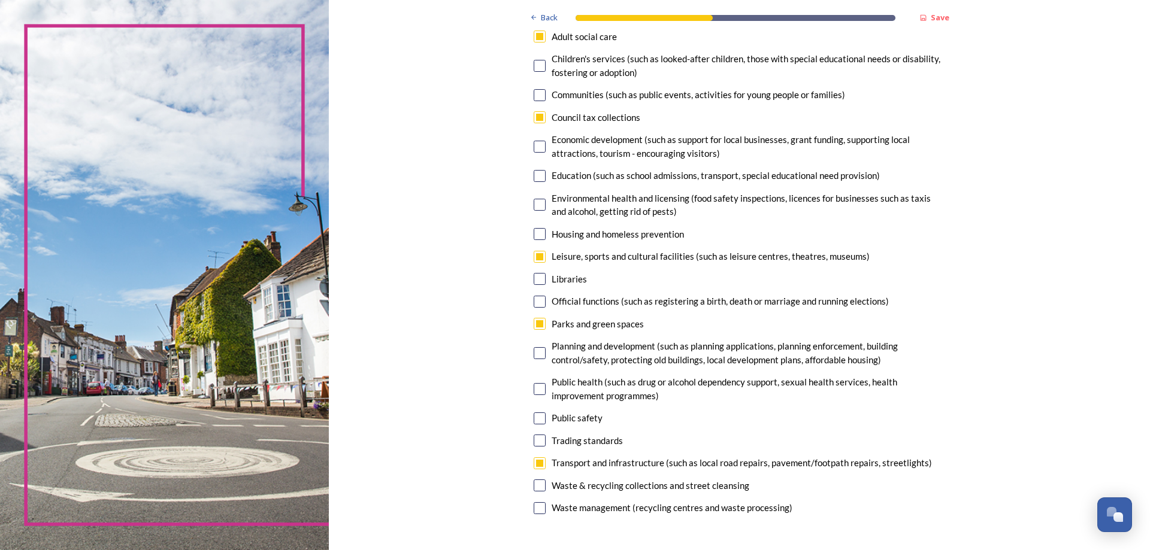
scroll to position [120, 0]
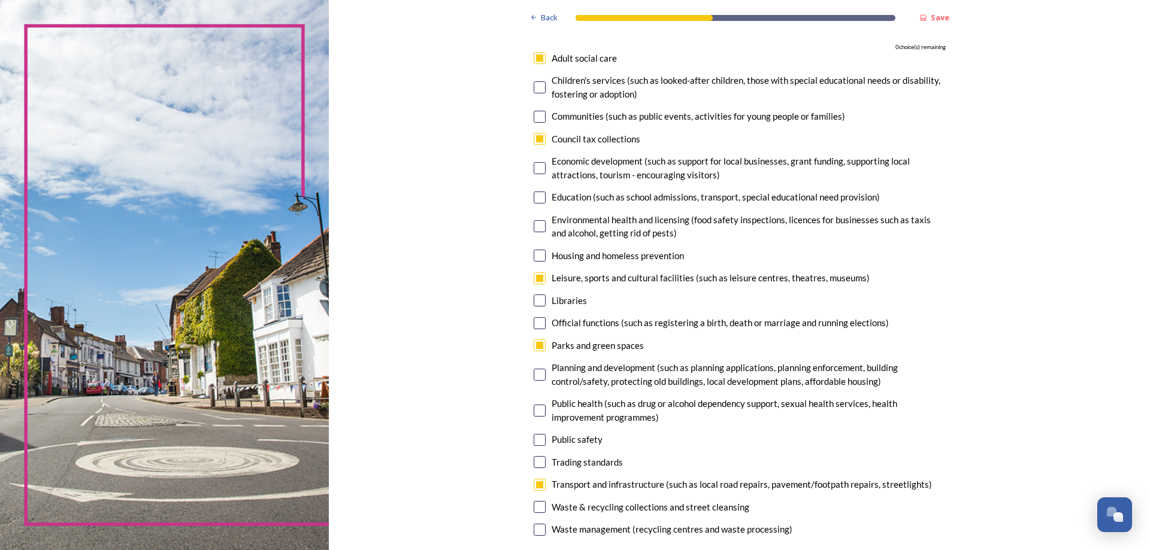
click at [535, 56] on input "checkbox" at bounding box center [539, 58] width 12 height 12
checkbox input "true"
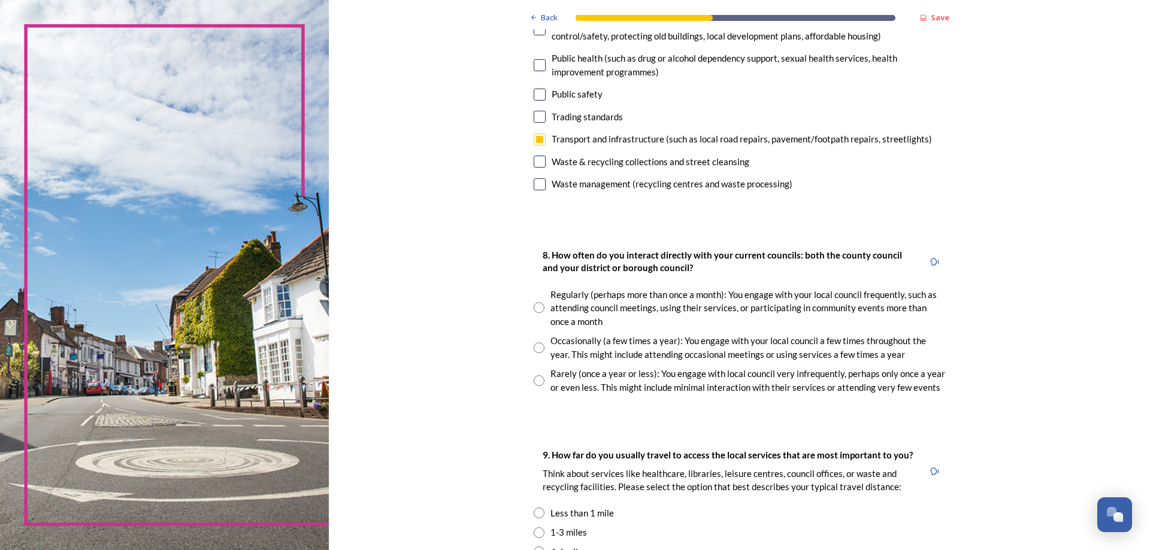
scroll to position [479, 0]
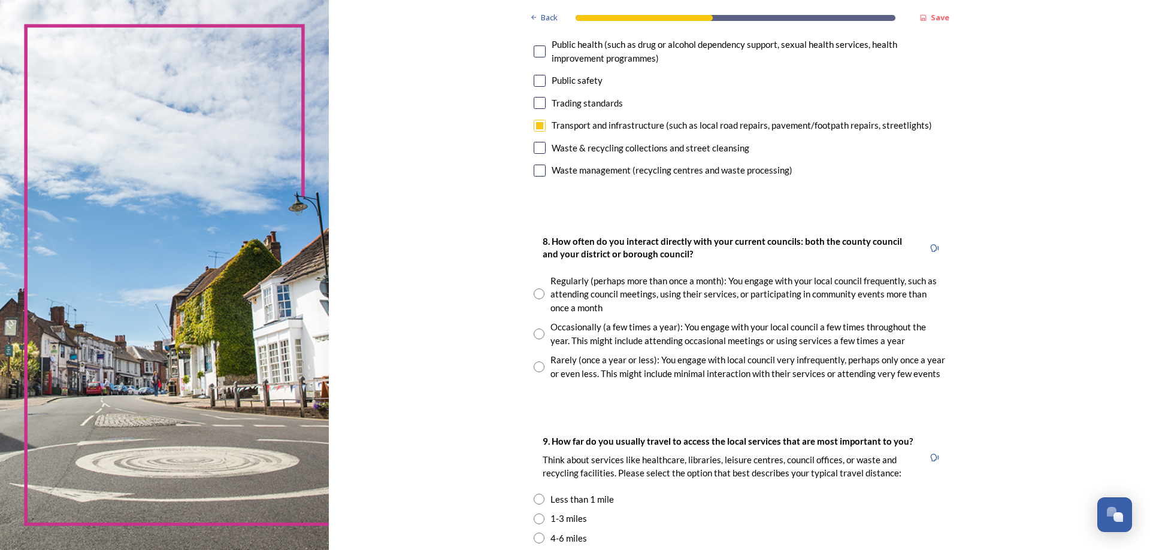
click at [536, 365] on input "radio" at bounding box center [538, 367] width 11 height 11
radio input "true"
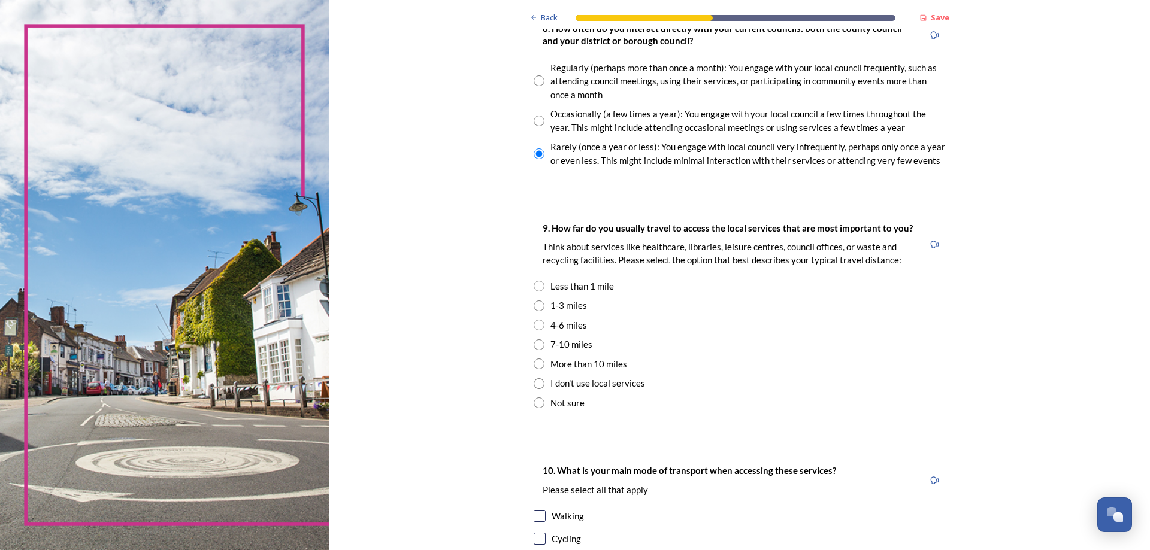
scroll to position [718, 0]
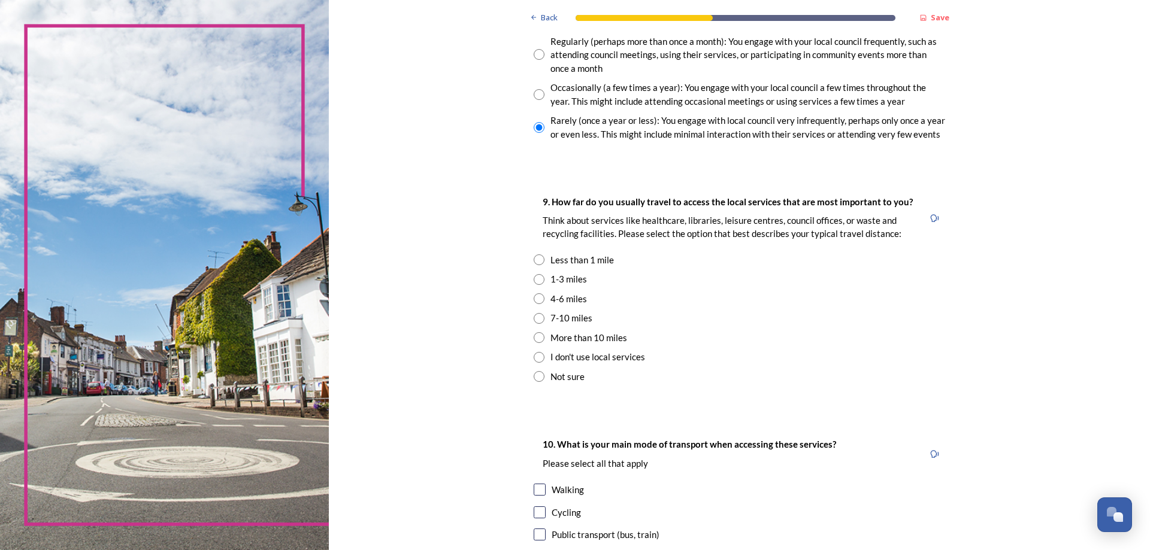
click at [534, 278] on input "radio" at bounding box center [538, 279] width 11 height 11
radio input "true"
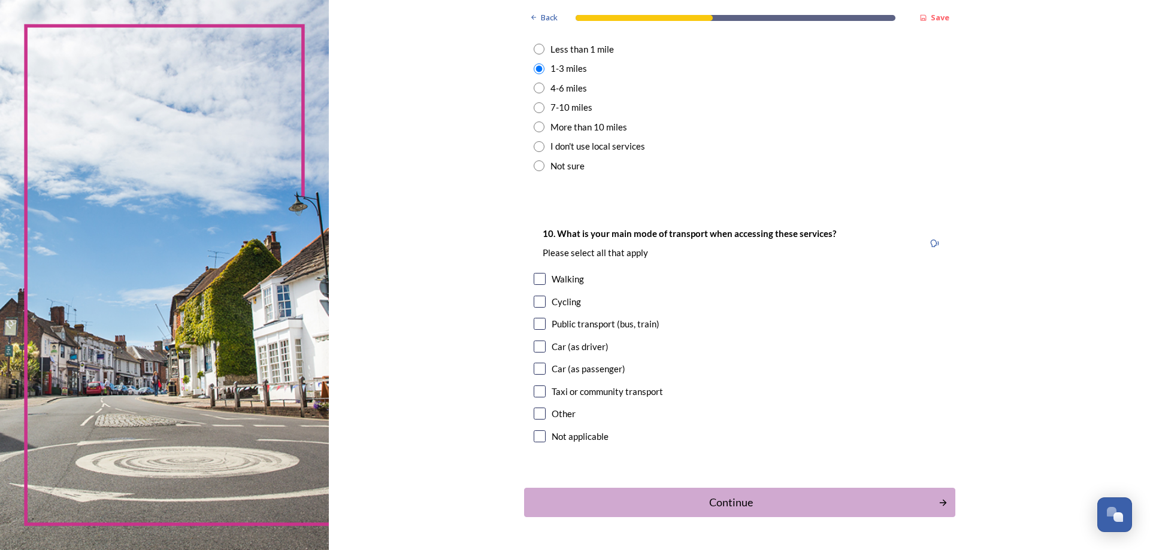
scroll to position [958, 0]
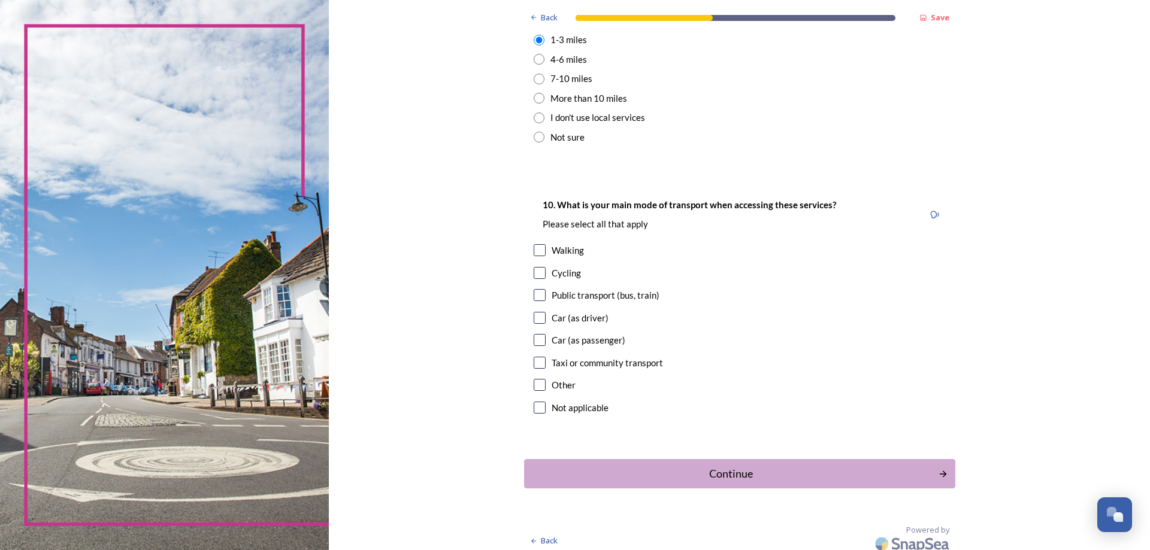
click at [533, 248] on input "checkbox" at bounding box center [539, 250] width 12 height 12
checkbox input "true"
click at [534, 314] on input "checkbox" at bounding box center [539, 318] width 12 height 12
checkbox input "true"
click at [726, 475] on div "Continue" at bounding box center [730, 474] width 405 height 16
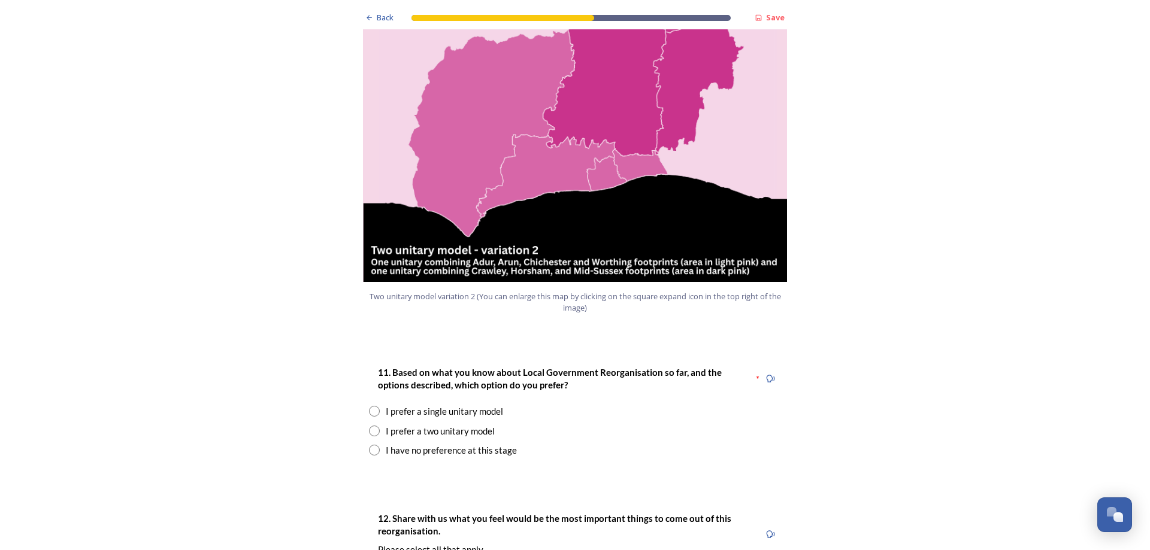
scroll to position [1377, 0]
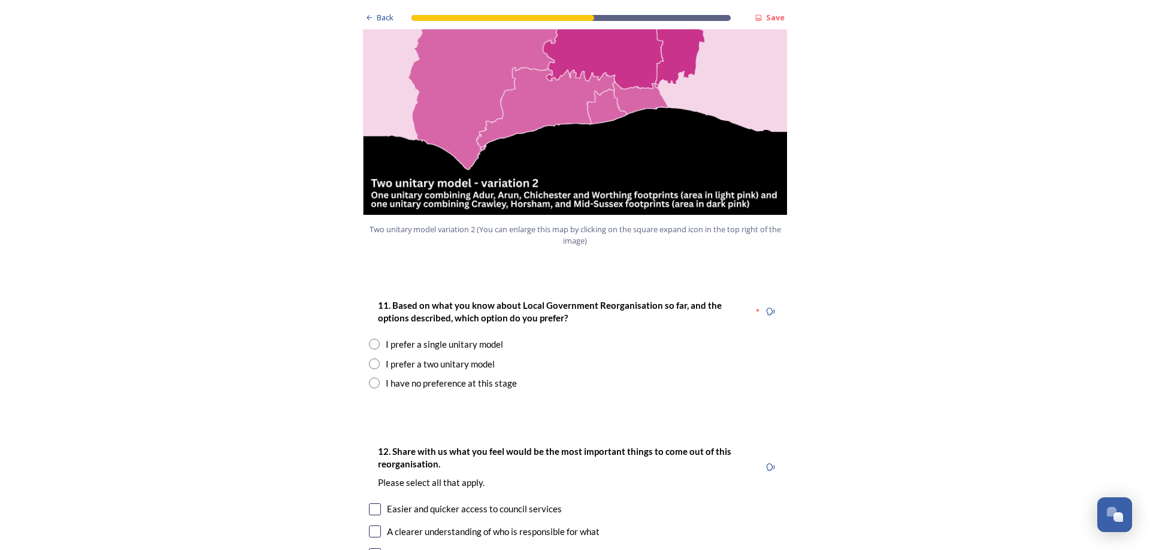
click at [369, 359] on input "radio" at bounding box center [374, 364] width 11 height 11
radio input "true"
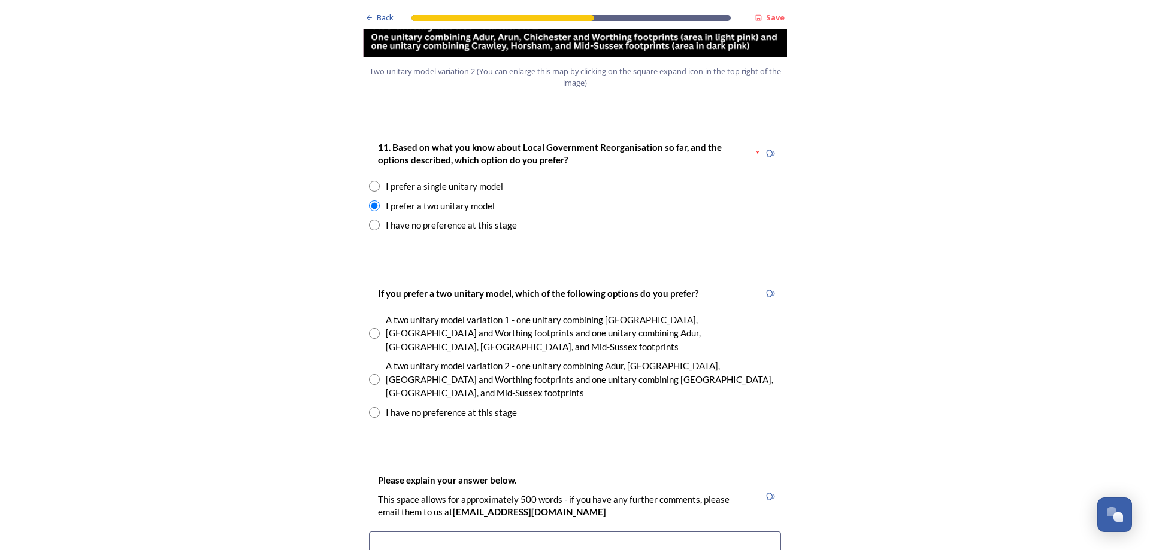
scroll to position [1557, 0]
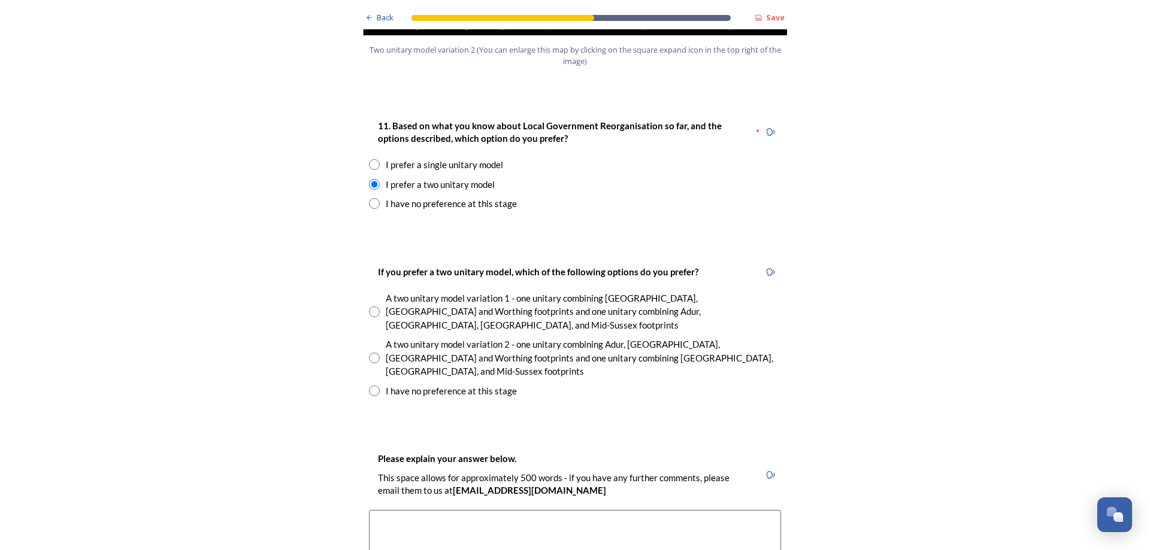
click at [369, 353] on input "radio" at bounding box center [374, 358] width 11 height 11
radio input "true"
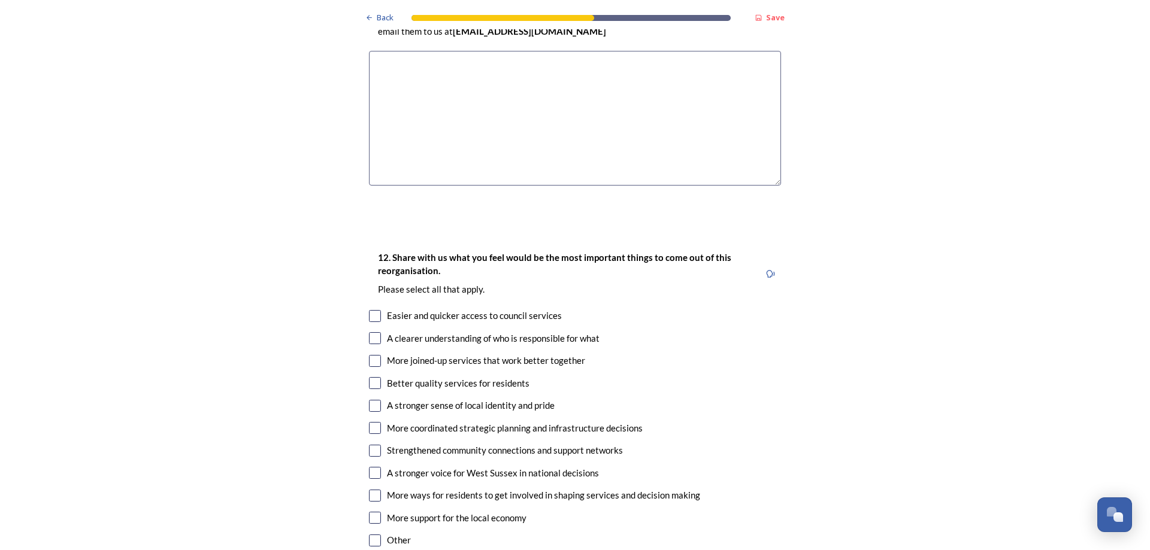
scroll to position [2036, 0]
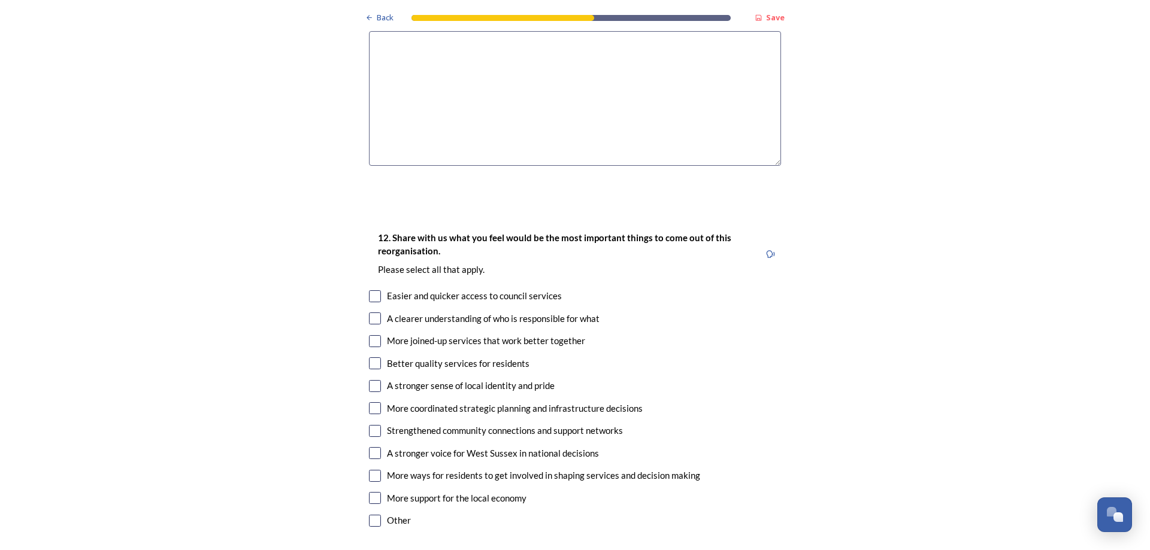
click at [374, 335] on input "checkbox" at bounding box center [375, 341] width 12 height 12
checkbox input "true"
click at [375, 357] on input "checkbox" at bounding box center [375, 363] width 12 height 12
checkbox input "true"
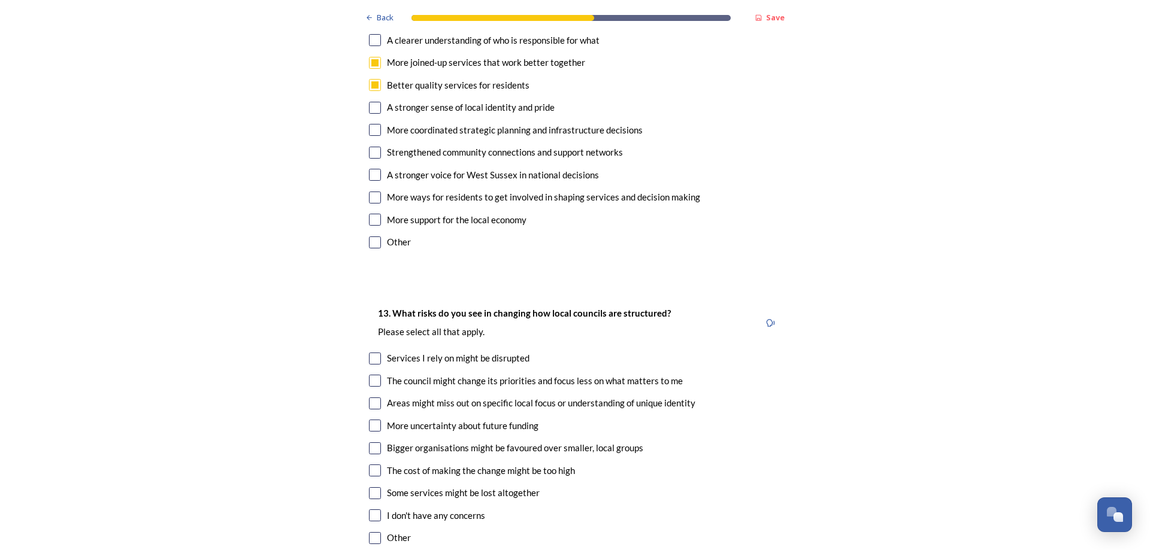
scroll to position [2335, 0]
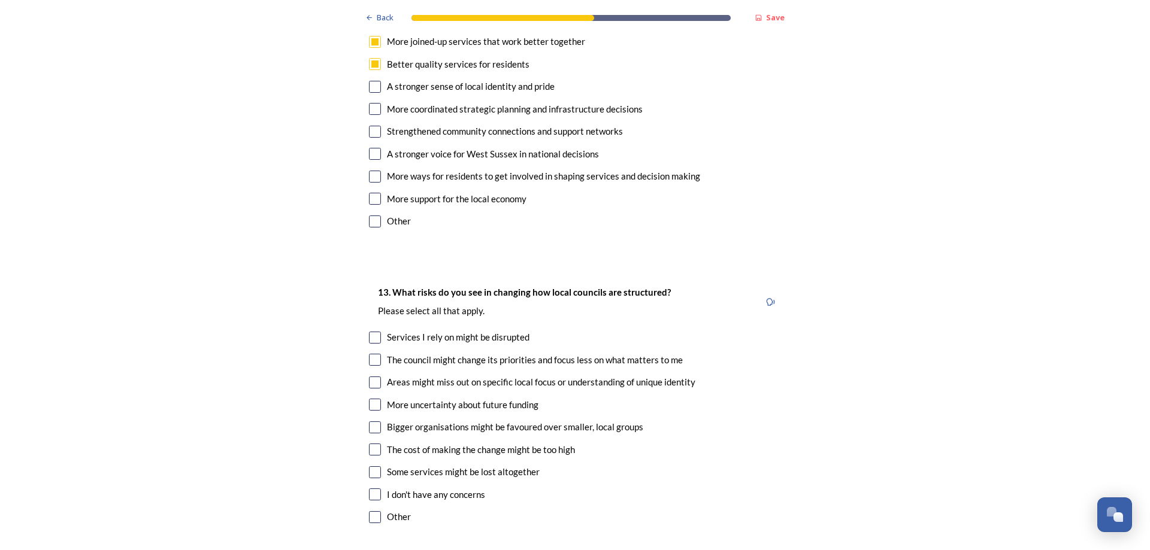
click at [369, 377] on input "checkbox" at bounding box center [375, 383] width 12 height 12
checkbox input "true"
click at [371, 399] on input "checkbox" at bounding box center [375, 405] width 12 height 12
checkbox input "true"
click at [374, 444] on input "checkbox" at bounding box center [375, 450] width 12 height 12
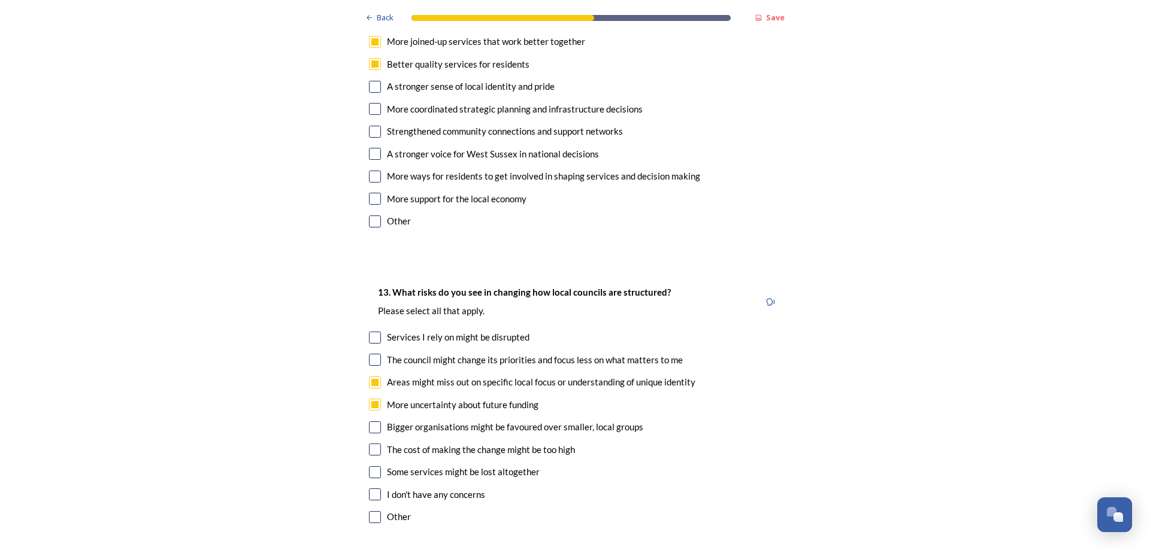
checkbox input "true"
click at [369, 466] on input "checkbox" at bounding box center [375, 472] width 12 height 12
checkbox input "true"
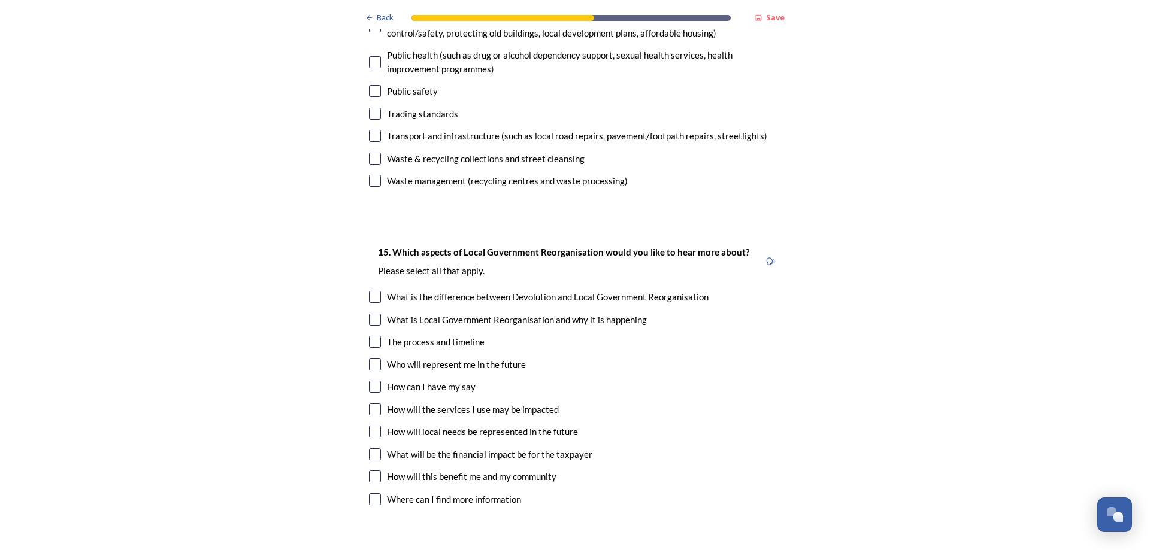
scroll to position [3353, 0]
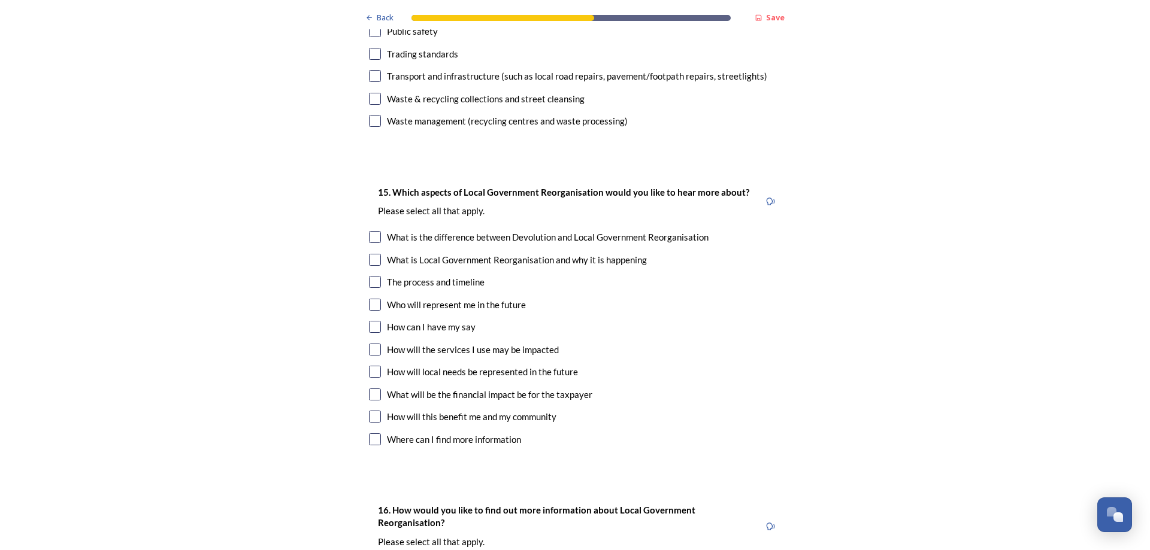
click at [369, 276] on input "checkbox" at bounding box center [375, 282] width 12 height 12
checkbox input "true"
click at [369, 389] on input "checkbox" at bounding box center [375, 395] width 12 height 12
checkbox input "true"
click at [373, 411] on input "checkbox" at bounding box center [375, 417] width 12 height 12
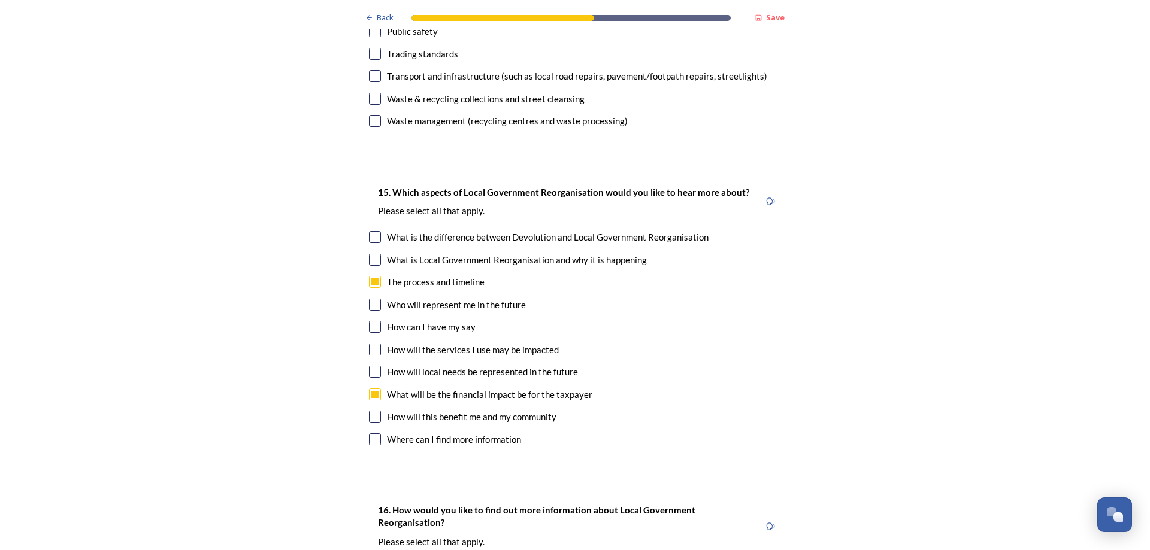
checkbox input "true"
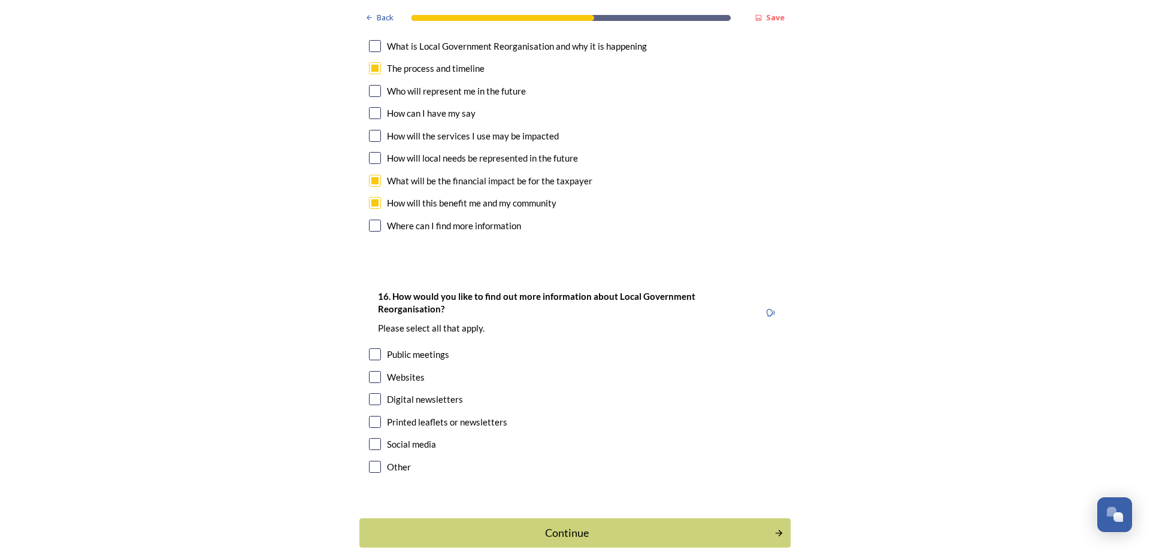
scroll to position [3572, 0]
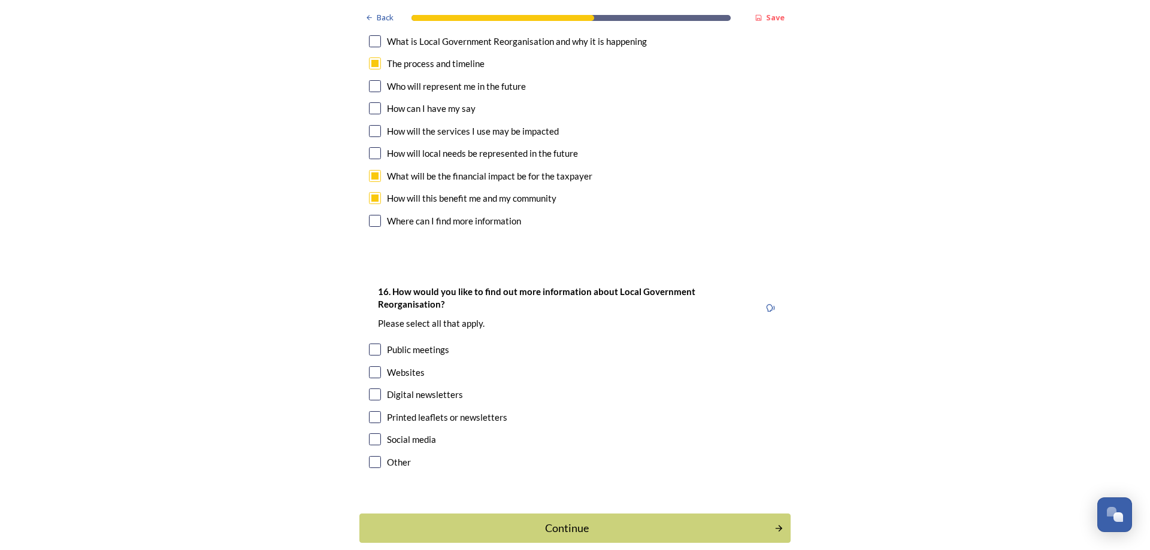
click at [371, 411] on input "checkbox" at bounding box center [375, 417] width 12 height 12
checkbox input "true"
click at [372, 366] on input "checkbox" at bounding box center [375, 372] width 12 height 12
checkbox input "true"
click at [602, 520] on div "Continue" at bounding box center [566, 528] width 405 height 16
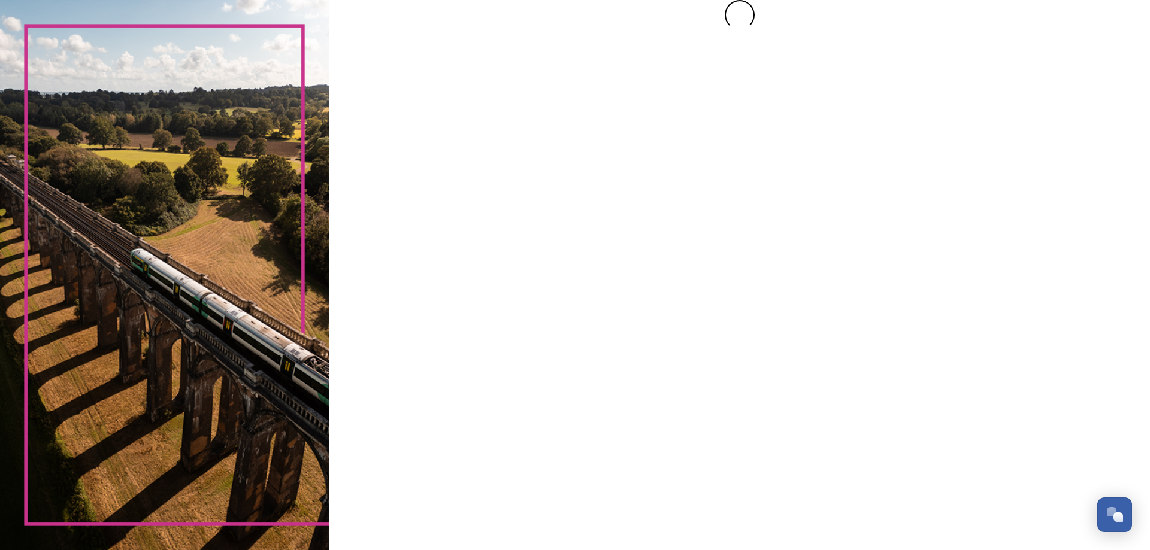
scroll to position [0, 0]
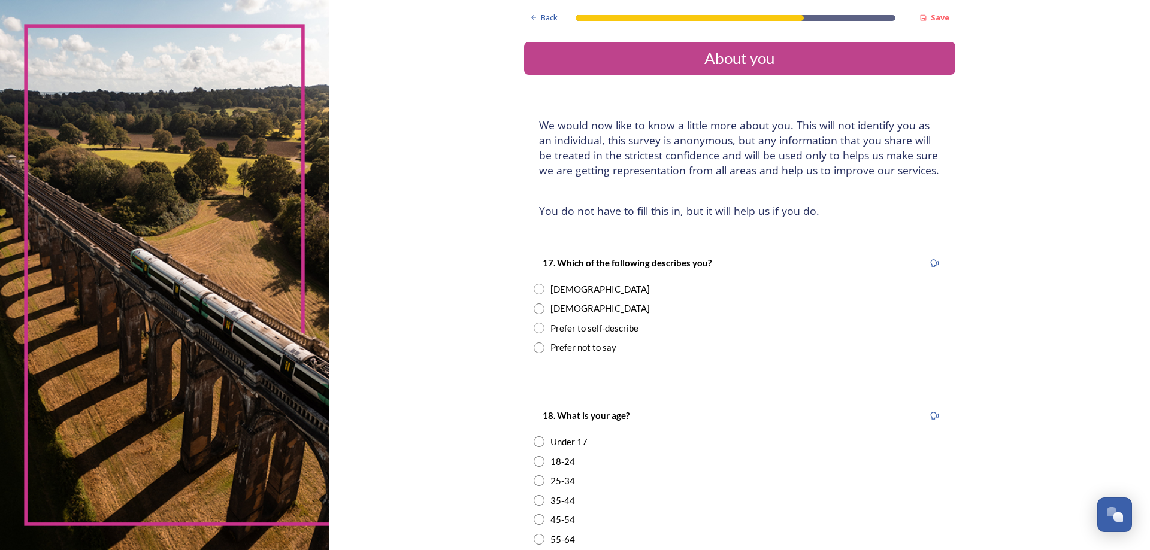
click at [533, 287] on input "radio" at bounding box center [538, 289] width 11 height 11
radio input "true"
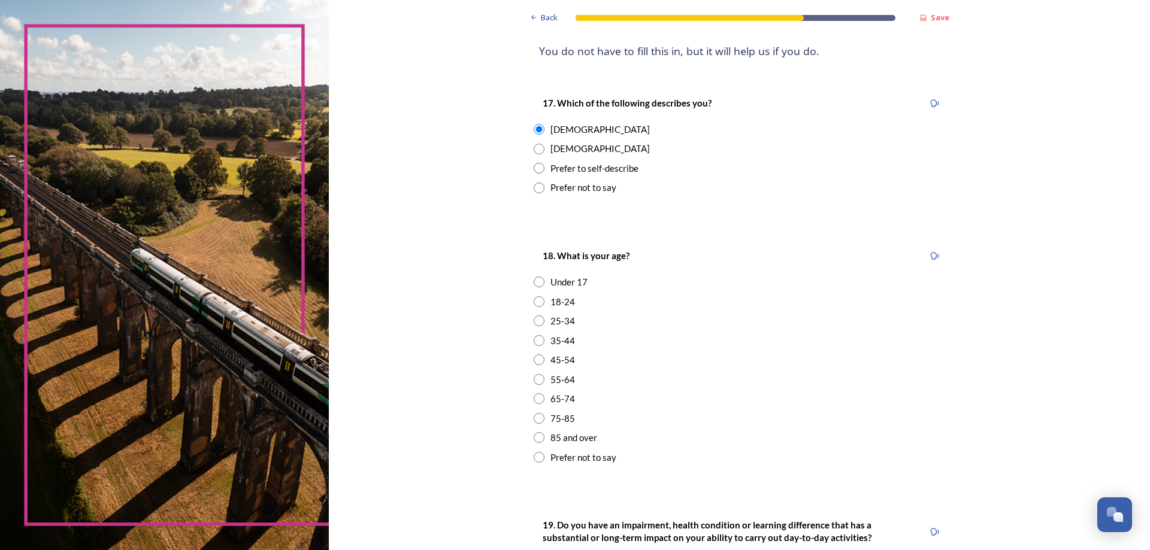
scroll to position [180, 0]
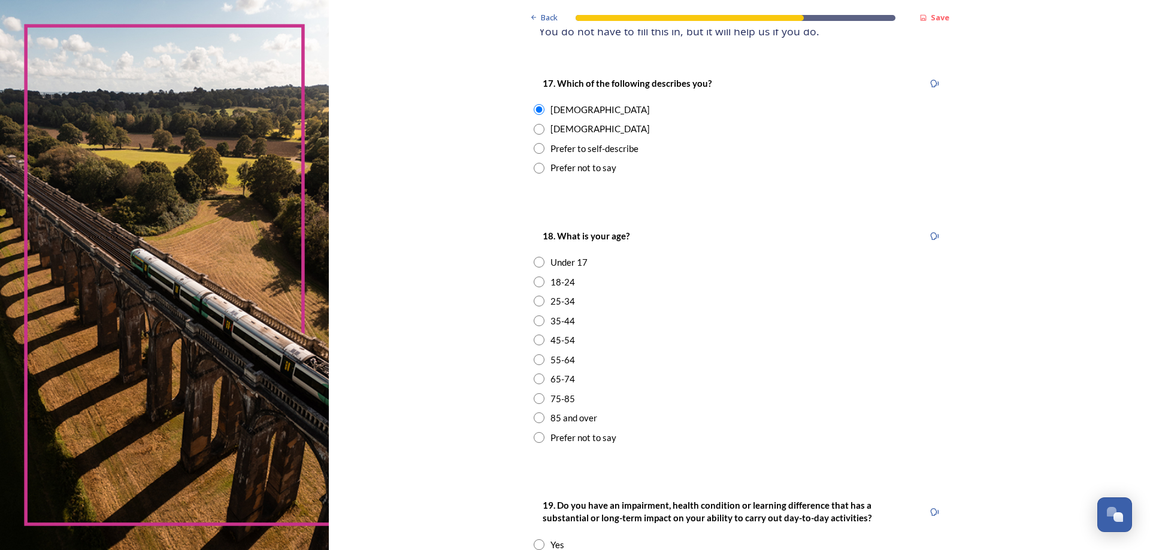
click at [533, 356] on input "radio" at bounding box center [538, 359] width 11 height 11
radio input "true"
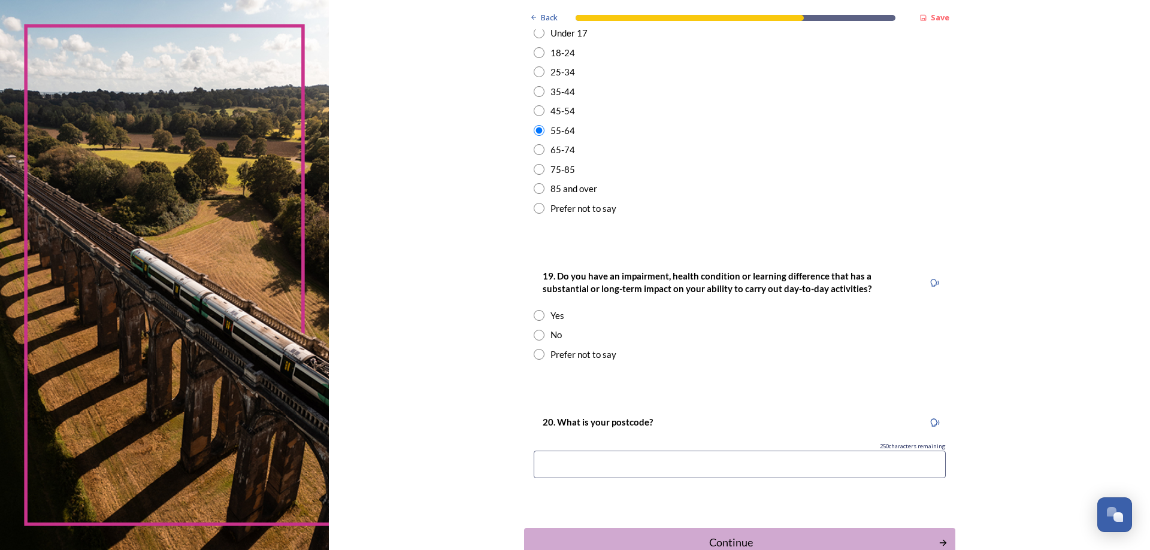
scroll to position [419, 0]
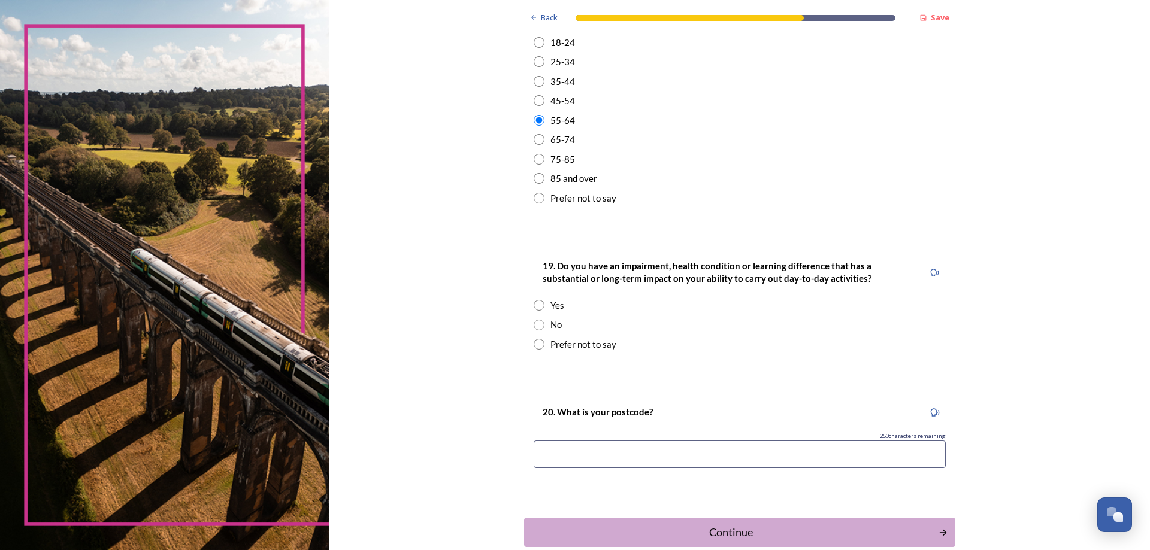
click at [537, 322] on input "radio" at bounding box center [538, 325] width 11 height 11
radio input "true"
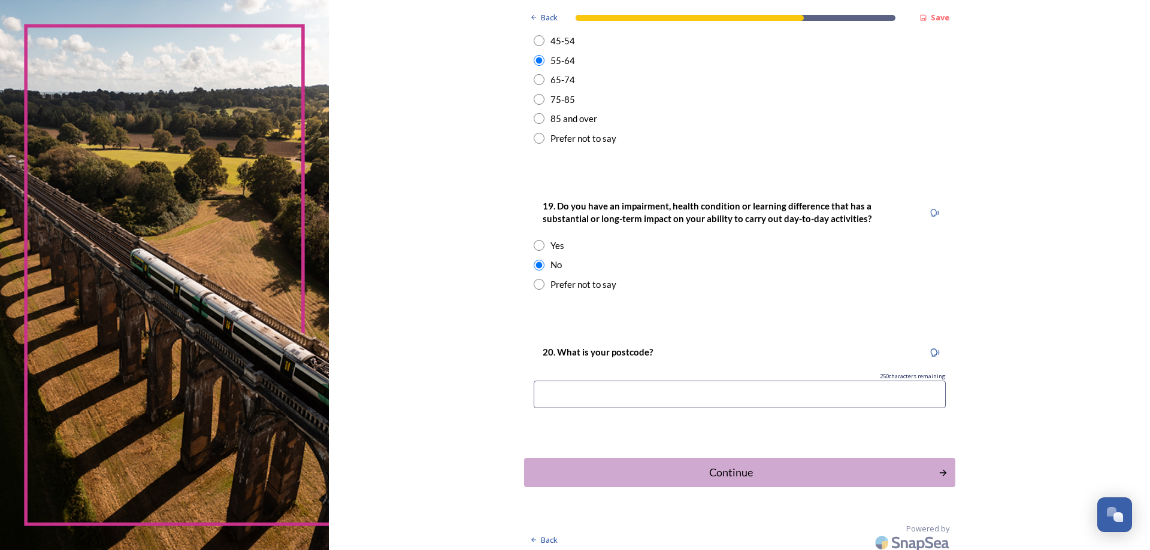
click at [729, 391] on input at bounding box center [739, 395] width 412 height 28
type input "RH12"
click at [808, 471] on div "Continue" at bounding box center [730, 473] width 405 height 16
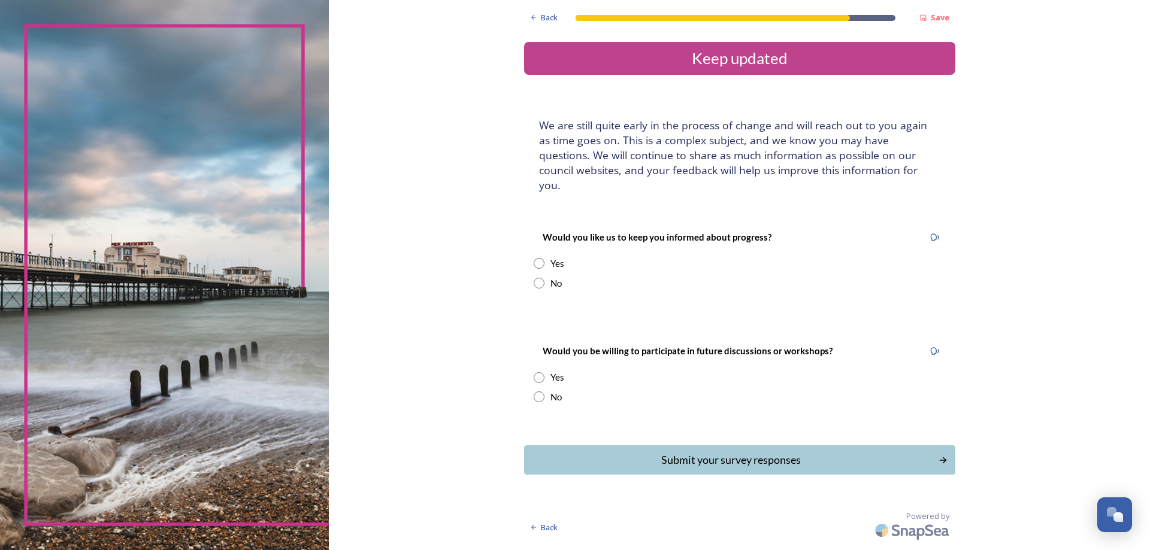
click at [540, 258] on input "radio" at bounding box center [538, 263] width 11 height 11
radio input "true"
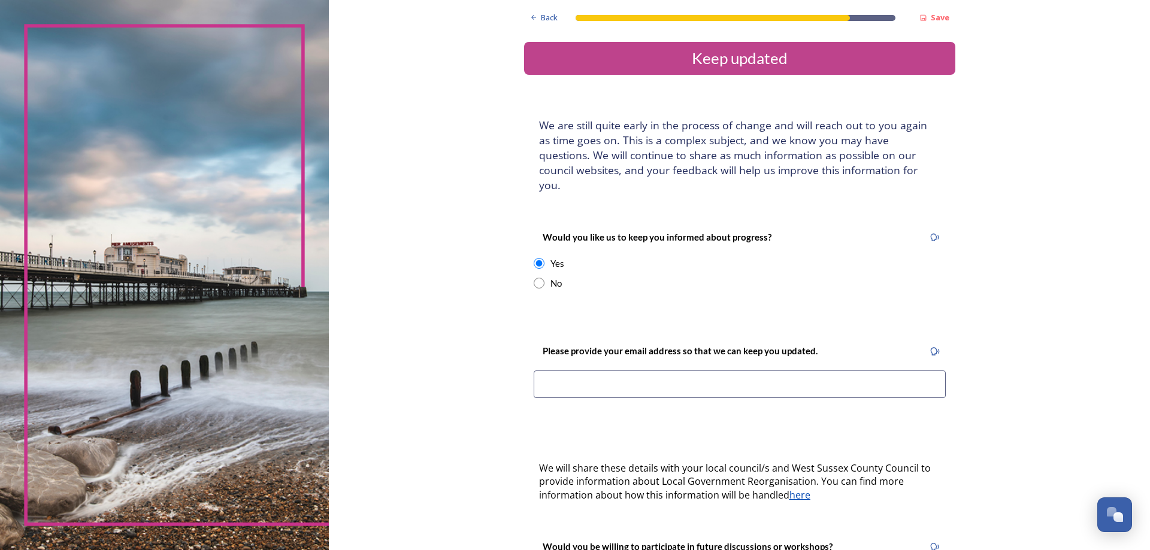
click at [533, 278] on input "radio" at bounding box center [538, 283] width 11 height 11
radio input "true"
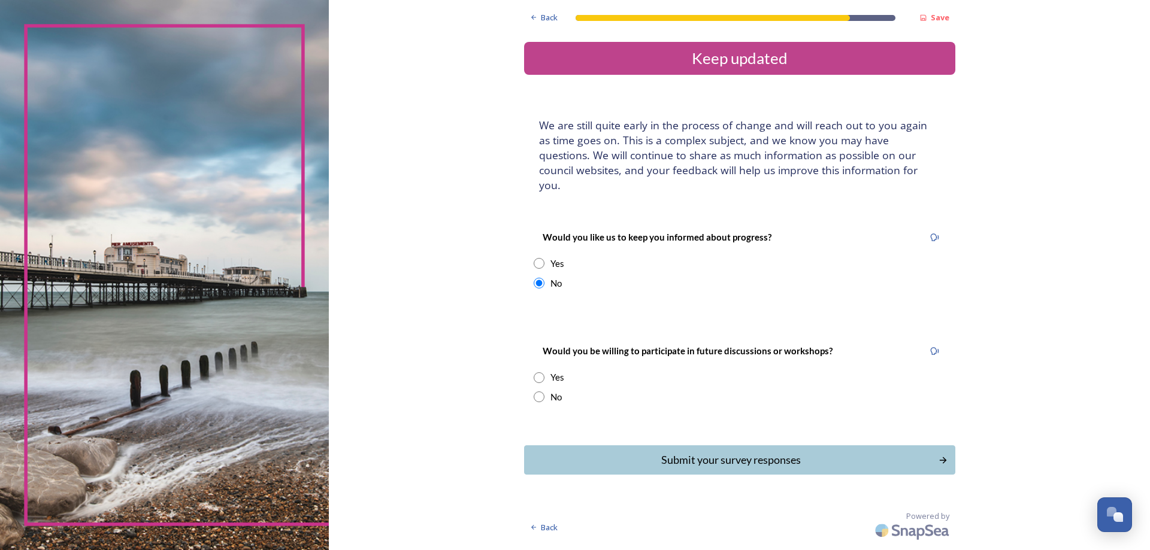
click at [541, 392] on input "radio" at bounding box center [538, 397] width 11 height 11
radio input "true"
click at [815, 452] on div "Submit your survey responses" at bounding box center [730, 460] width 405 height 16
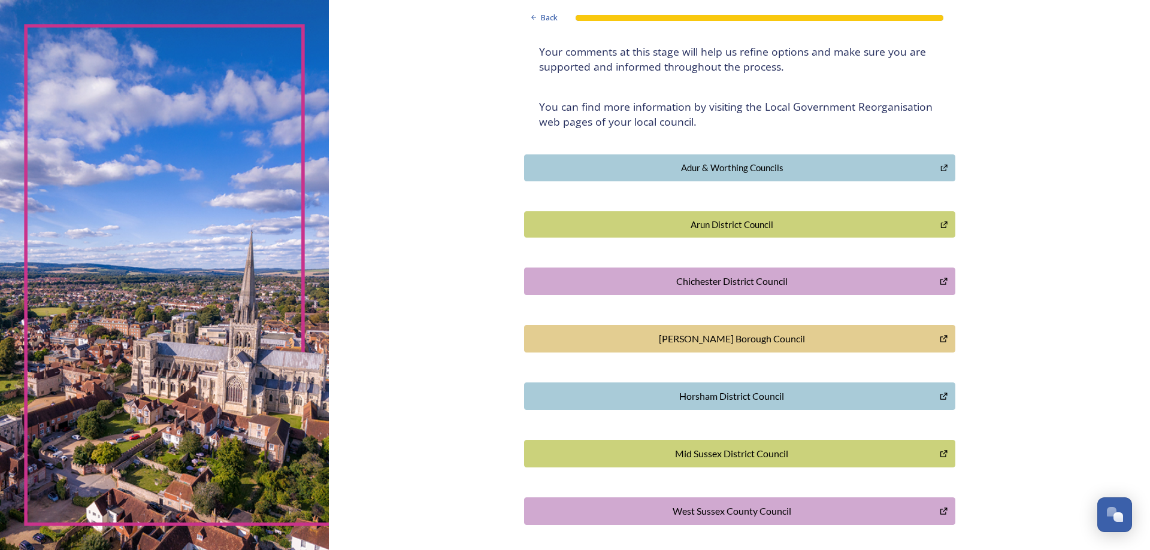
scroll to position [180, 0]
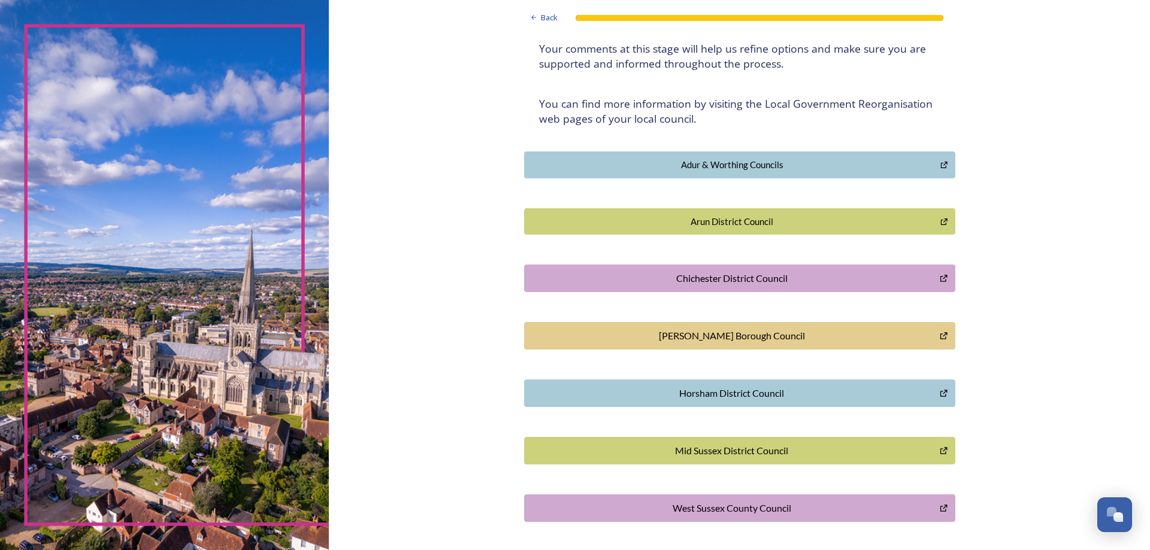
click at [912, 389] on div "Horsham District Council" at bounding box center [731, 393] width 403 height 14
click at [935, 326] on button "[PERSON_NAME] Borough Council" at bounding box center [739, 336] width 431 height 28
